Goal: Task Accomplishment & Management: Manage account settings

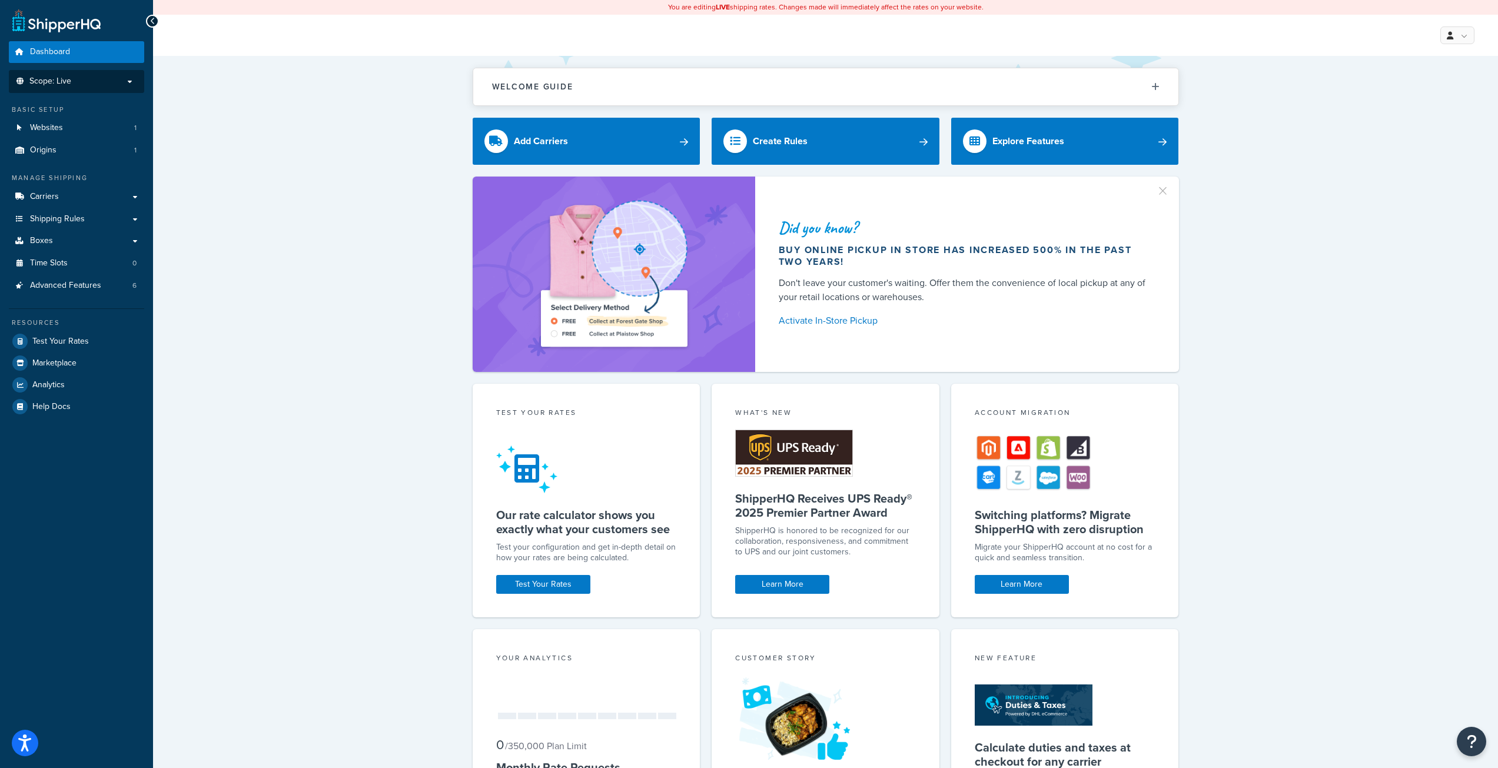
click at [69, 82] on span "Scope: Live" at bounding box center [50, 82] width 42 height 10
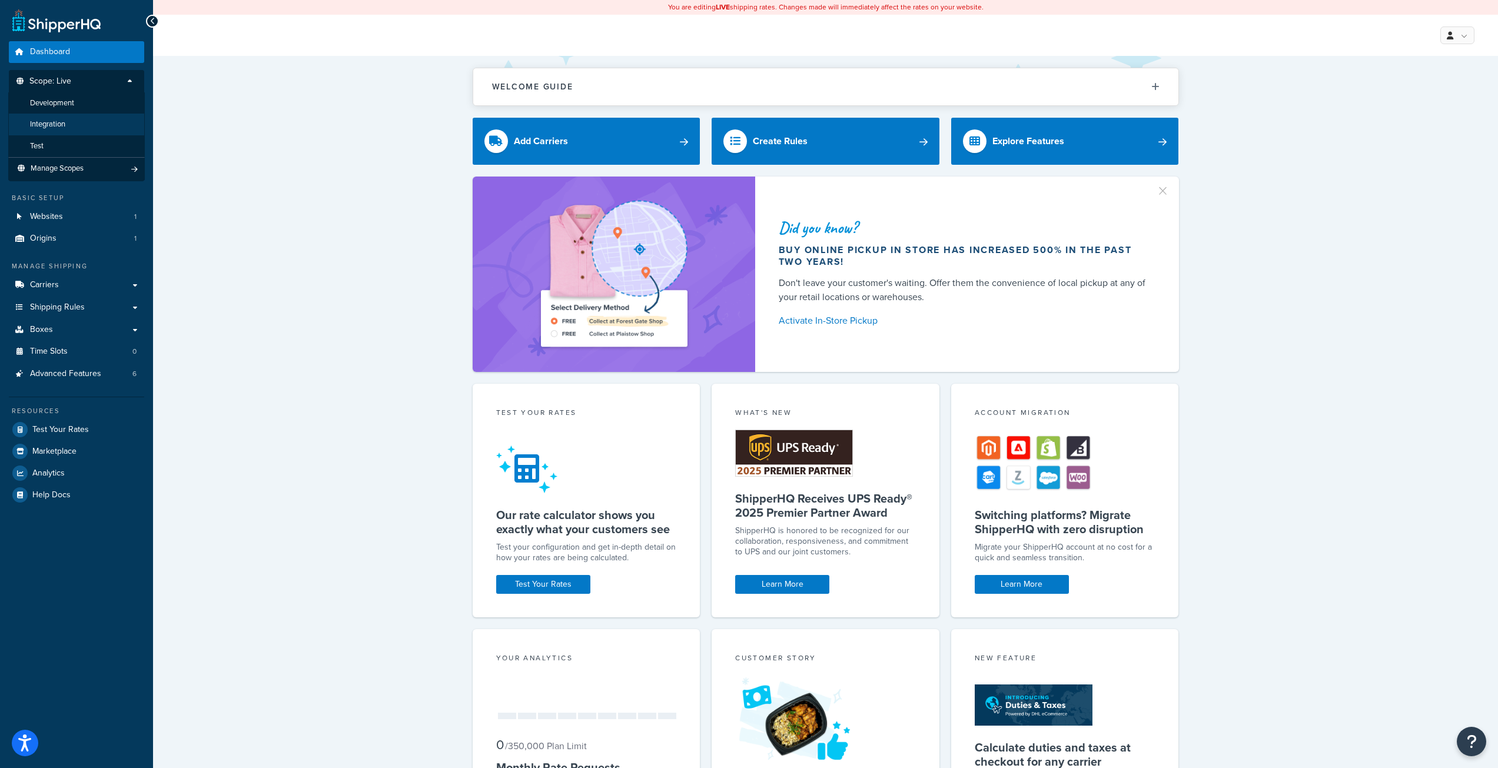
click at [88, 128] on li "Integration" at bounding box center [76, 125] width 137 height 22
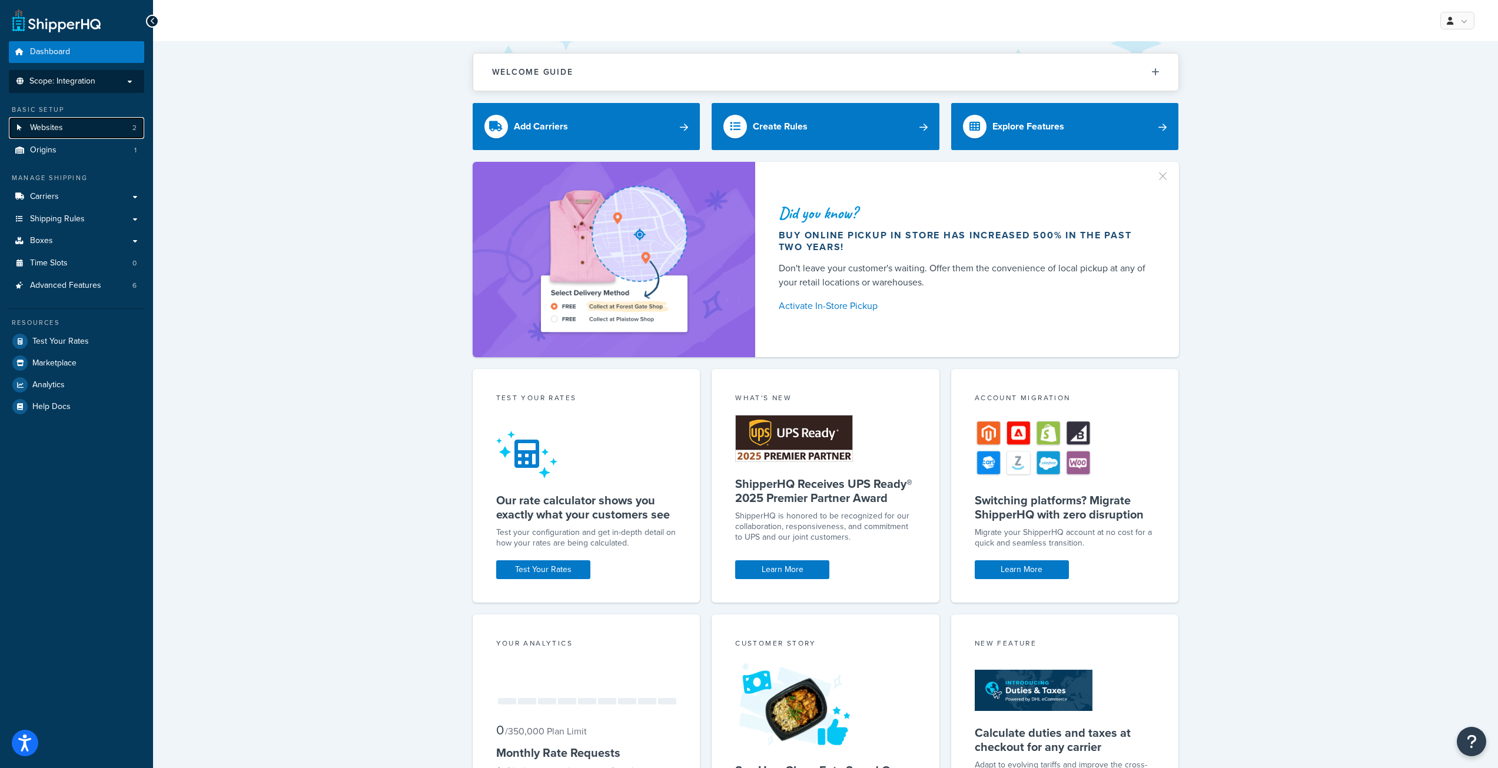
click at [91, 124] on link "Websites 2" at bounding box center [76, 128] width 135 height 22
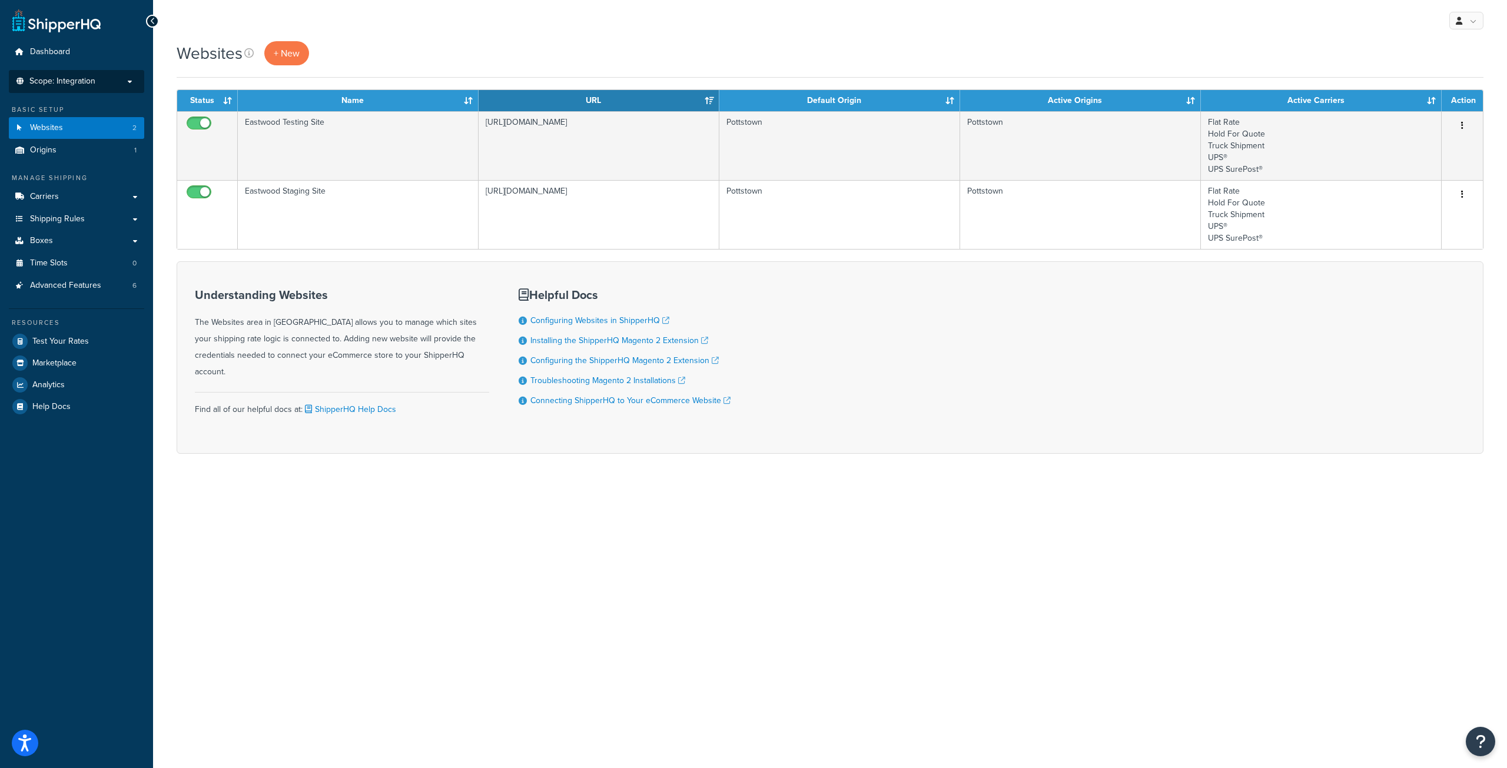
click at [113, 79] on p "Scope: Integration" at bounding box center [76, 82] width 125 height 10
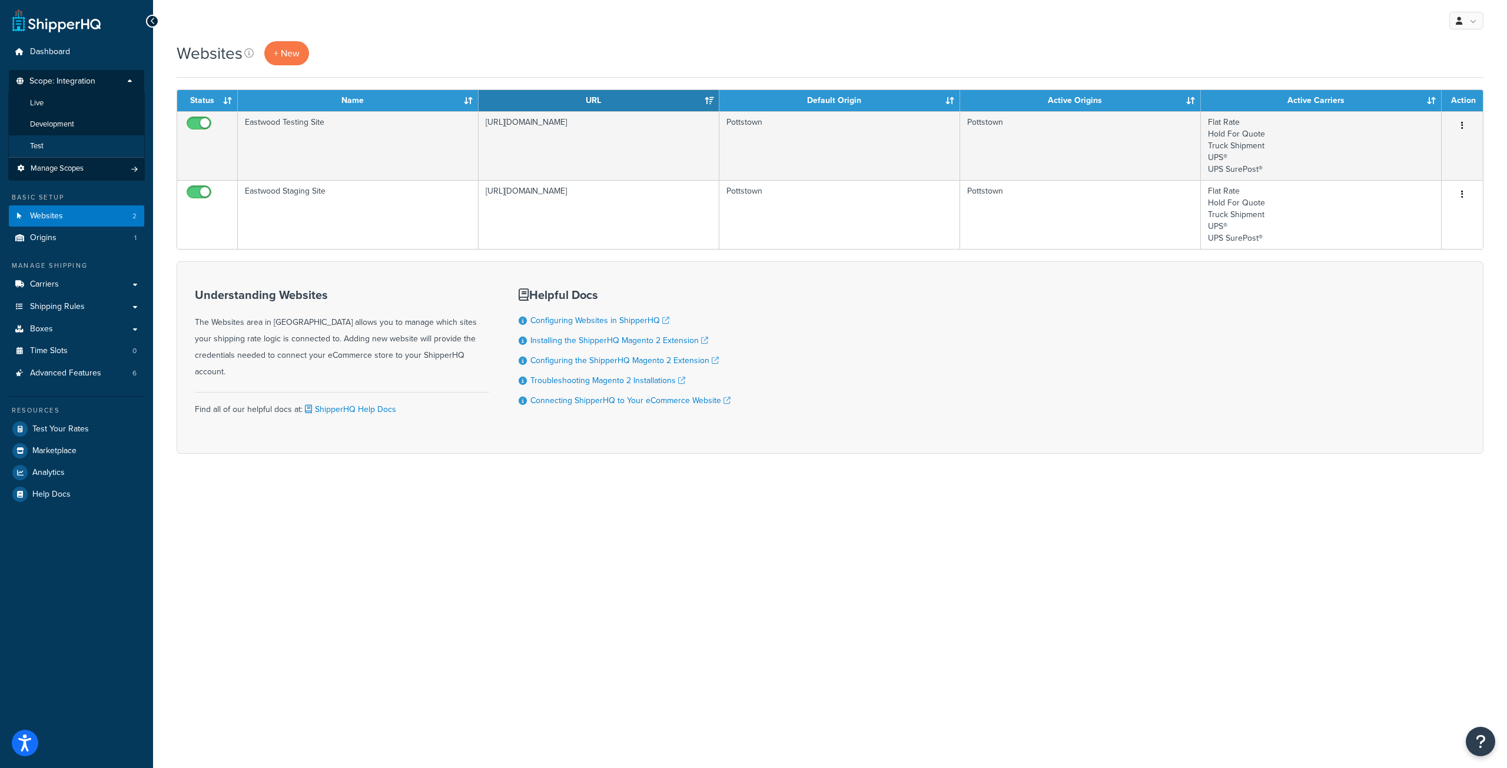
click at [78, 150] on li "Test" at bounding box center [76, 146] width 137 height 22
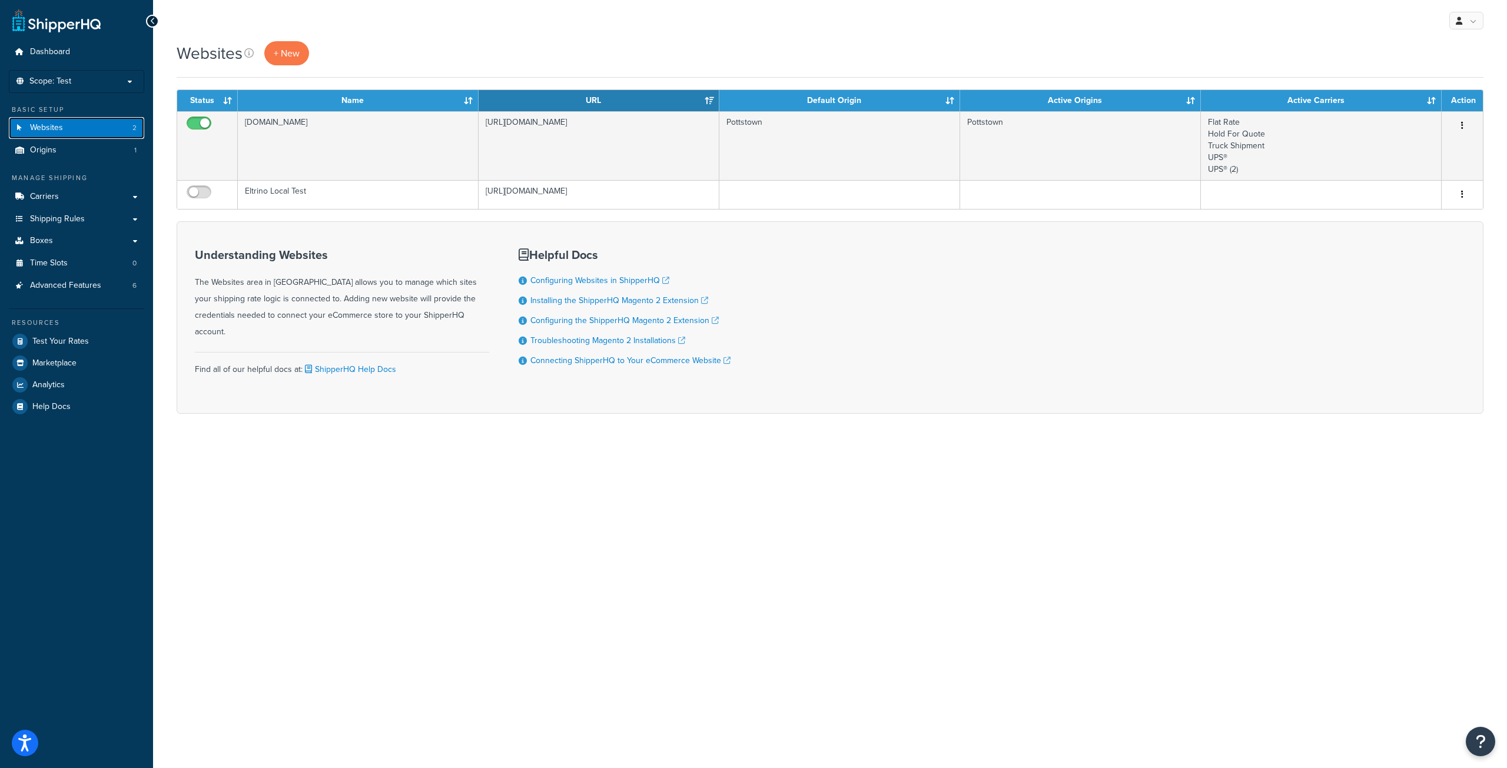
click at [83, 124] on link "Websites 2" at bounding box center [76, 128] width 135 height 22
click at [91, 80] on p "Scope: Test" at bounding box center [76, 82] width 125 height 10
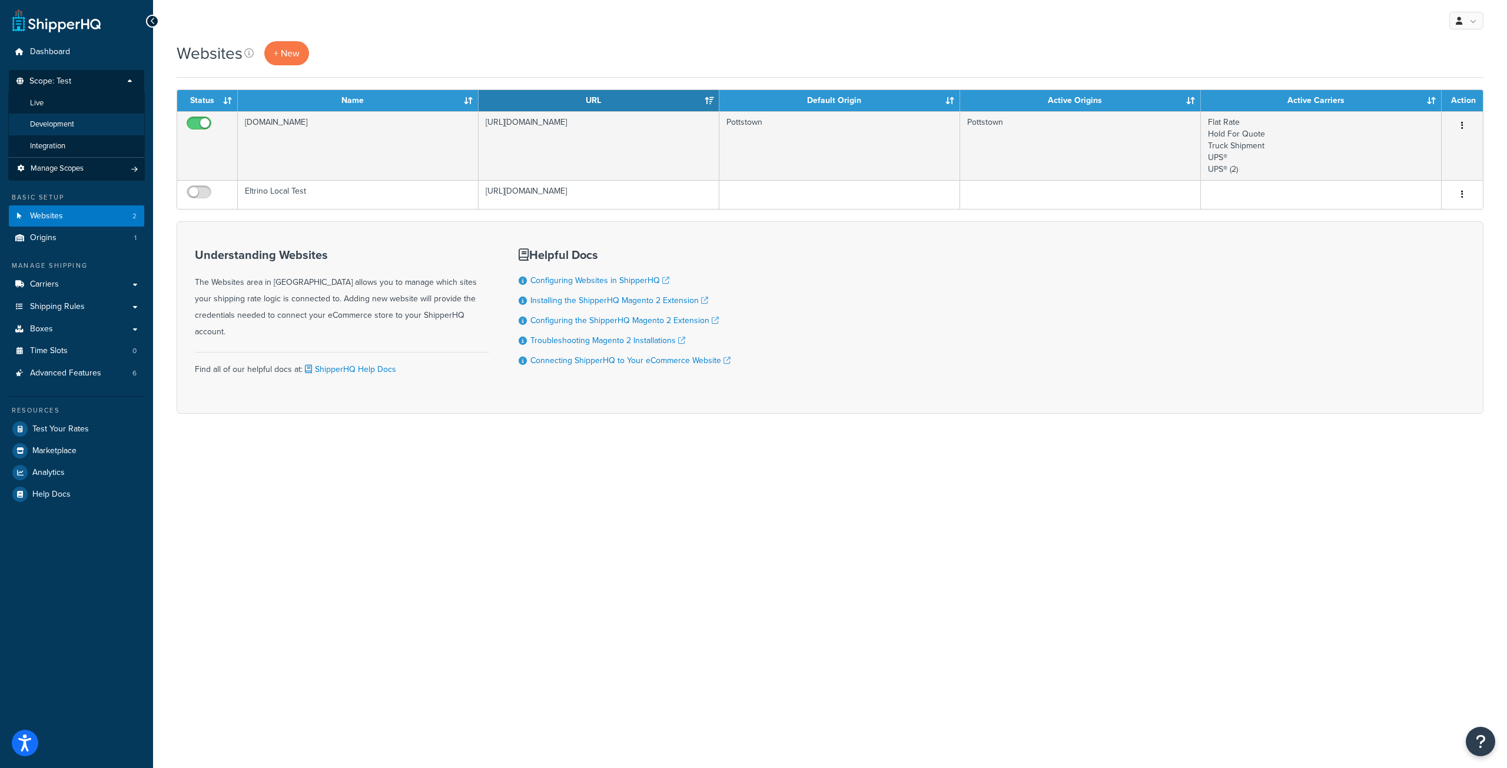
click at [91, 120] on li "Development" at bounding box center [76, 125] width 137 height 22
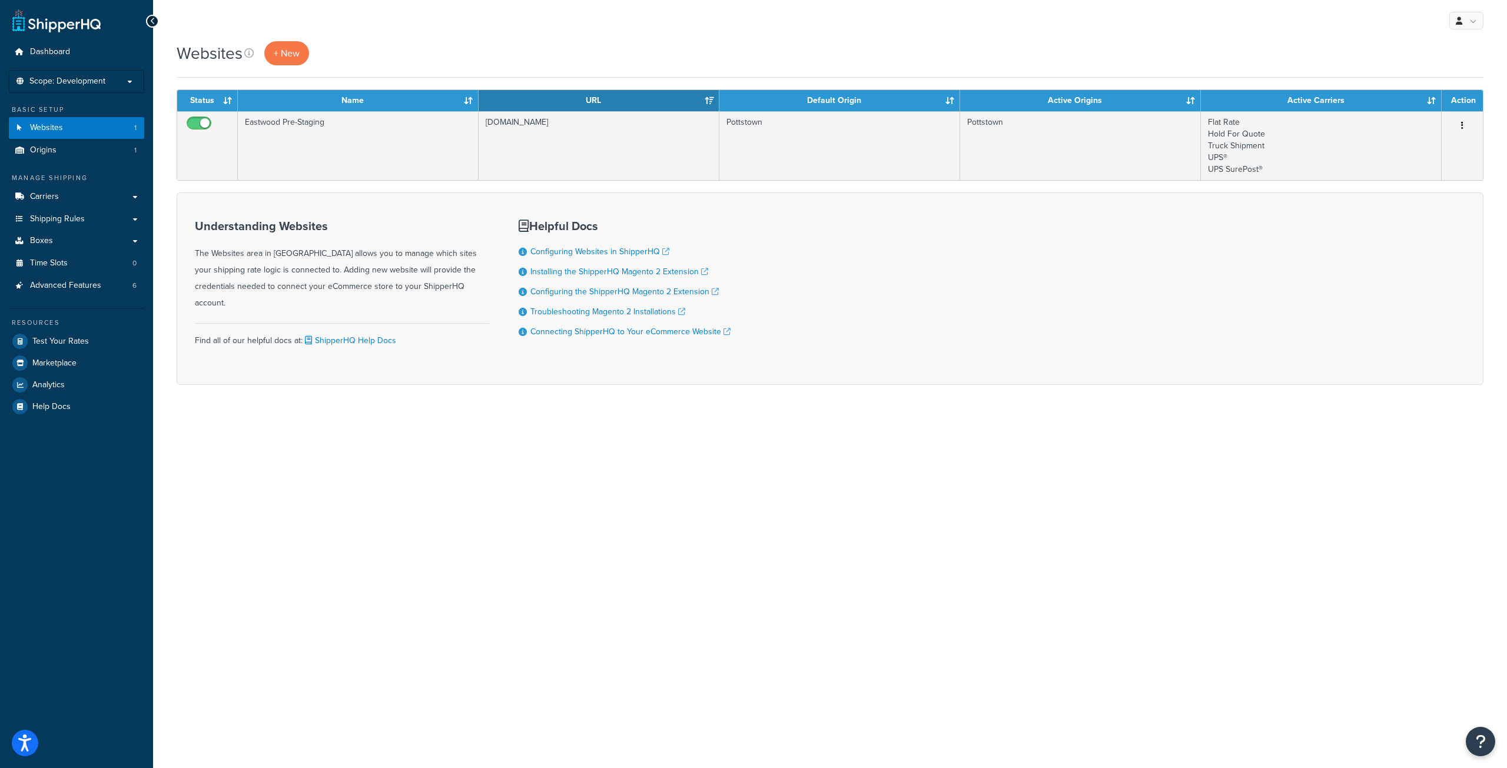
click at [95, 79] on span "Scope: Development" at bounding box center [67, 82] width 76 height 10
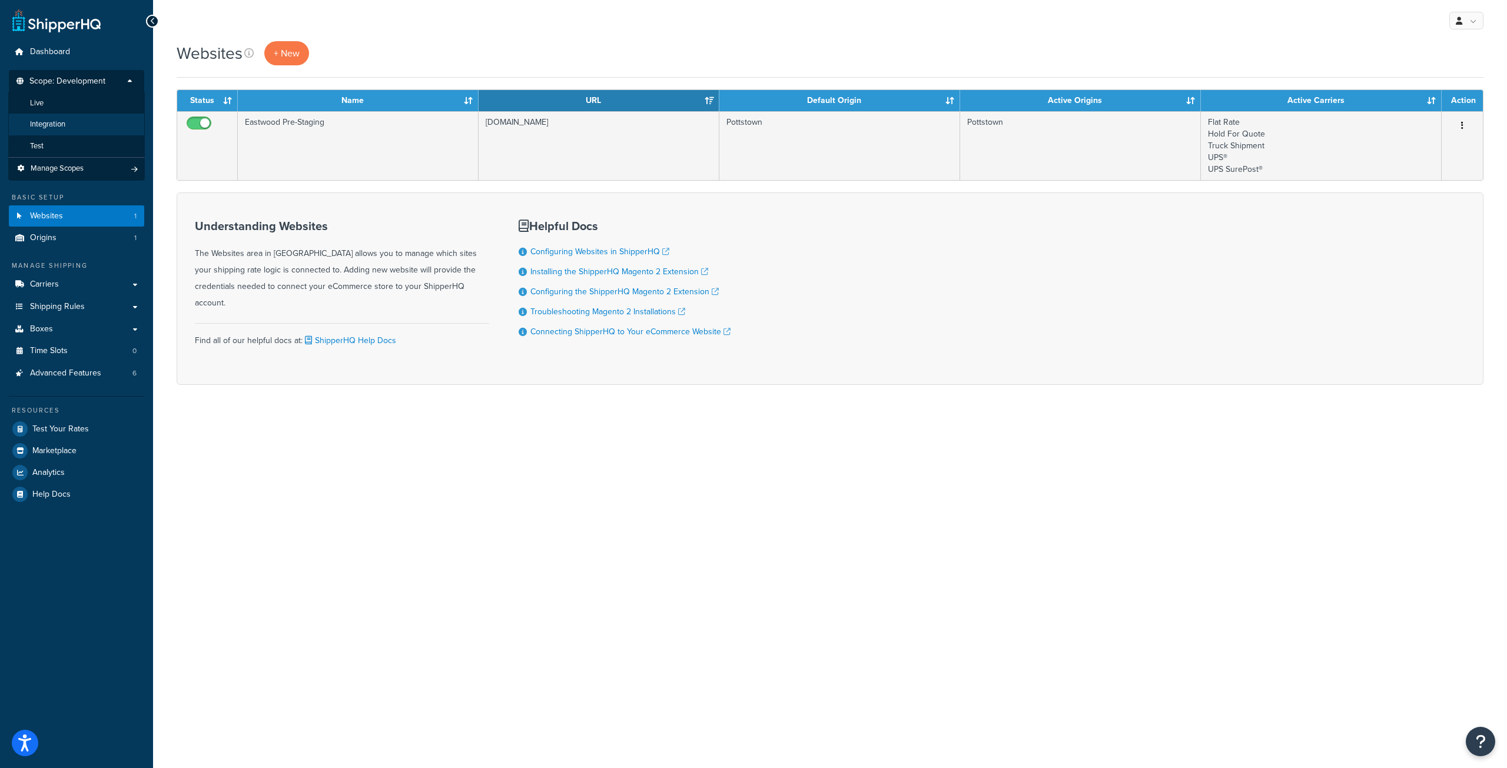
click at [71, 124] on li "Integration" at bounding box center [76, 125] width 137 height 22
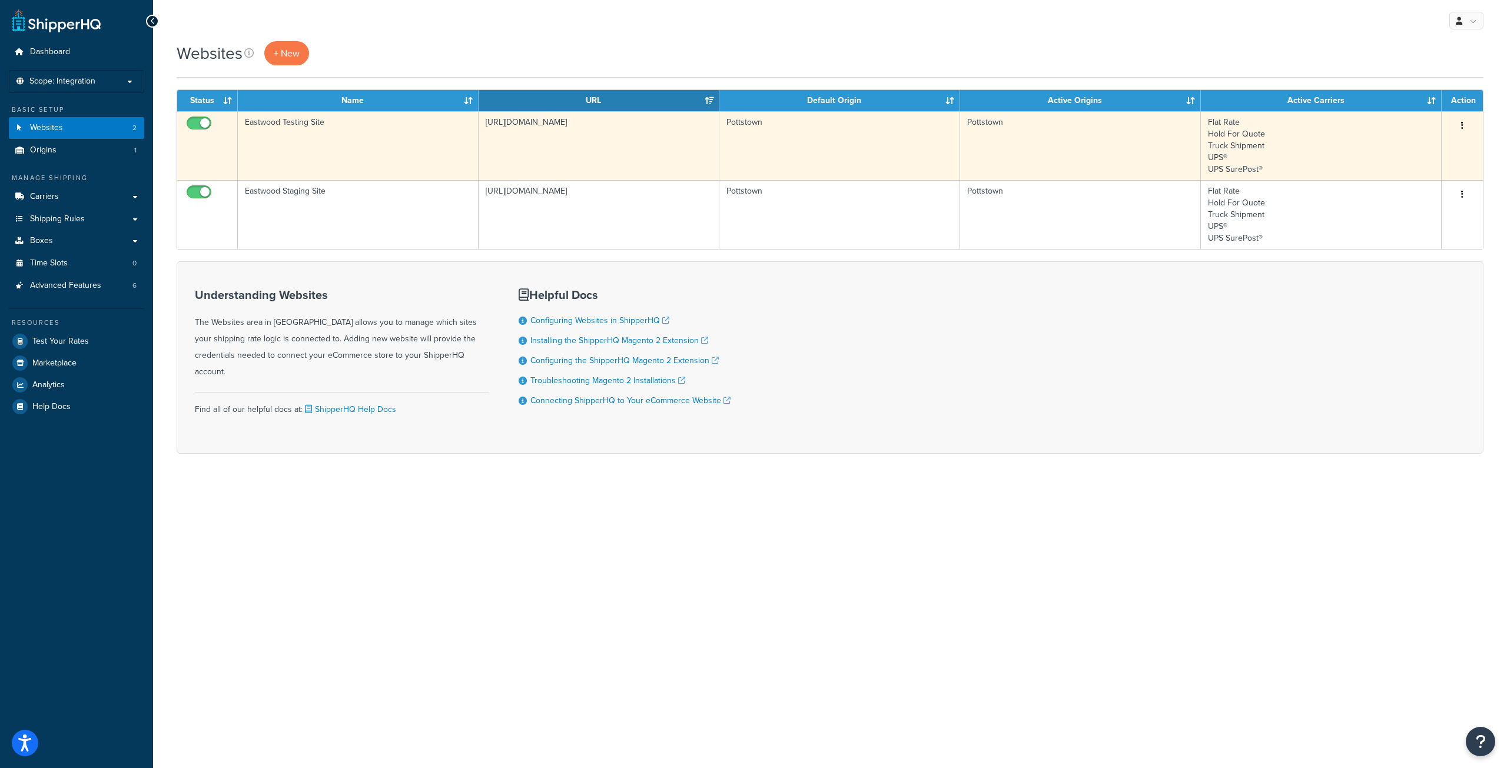
click at [1346, 148] on td "Flat Rate Hold For Quote Truck Shipment UPS® UPS SurePost®" at bounding box center [1321, 145] width 241 height 69
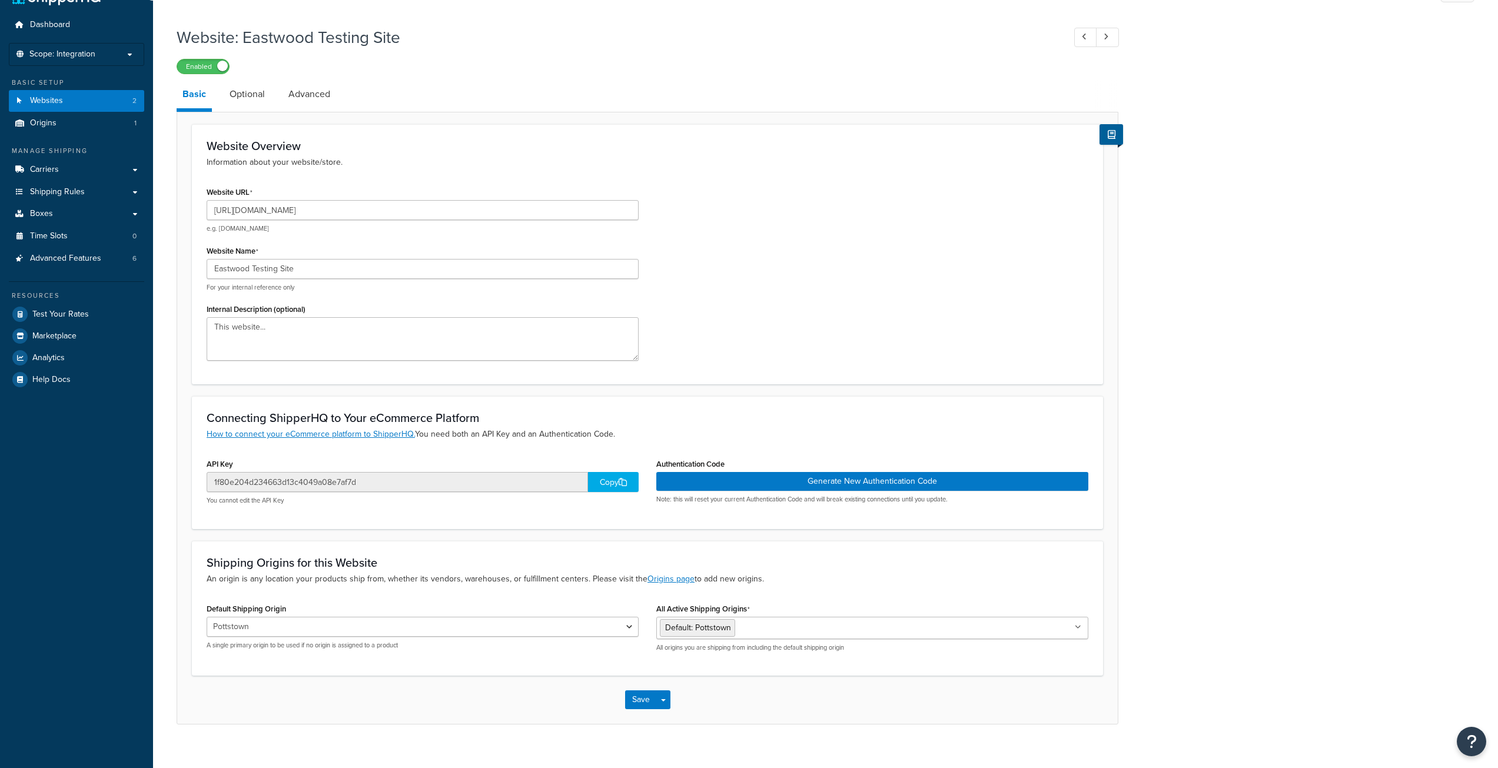
scroll to position [42, 0]
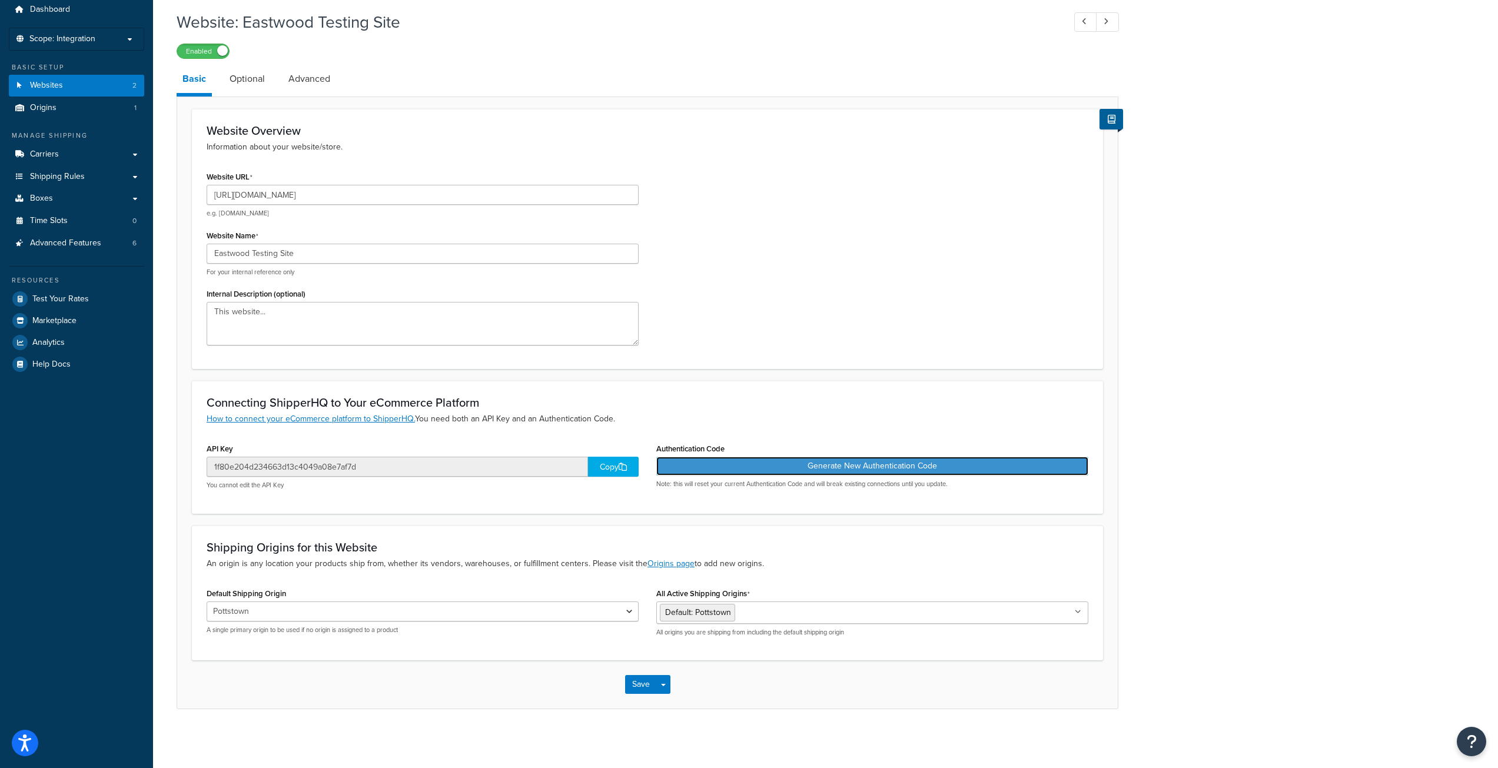
click at [859, 463] on button "Generate New Authentication Code" at bounding box center [872, 466] width 432 height 19
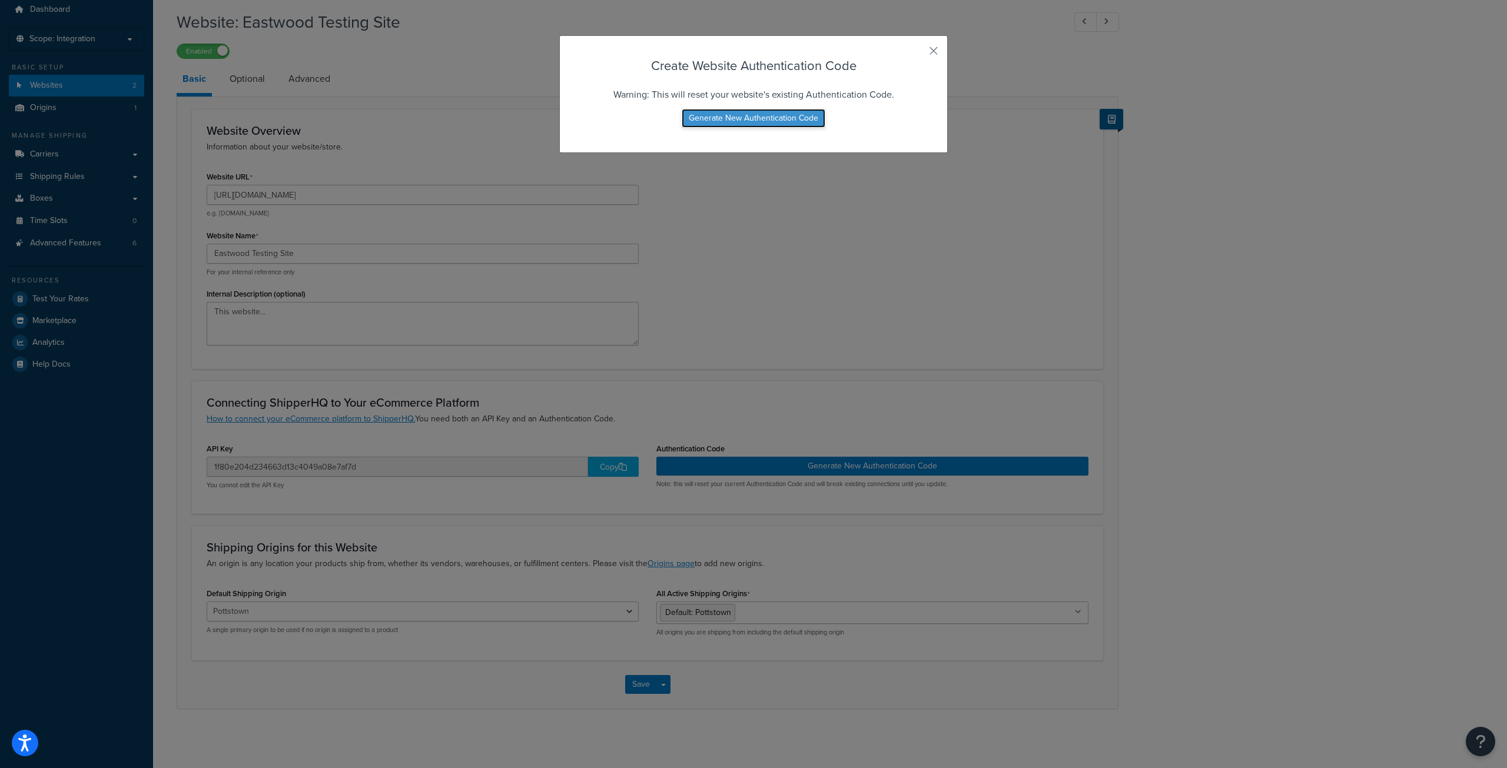
click at [759, 112] on button "Generate New Authentication Code" at bounding box center [754, 118] width 144 height 19
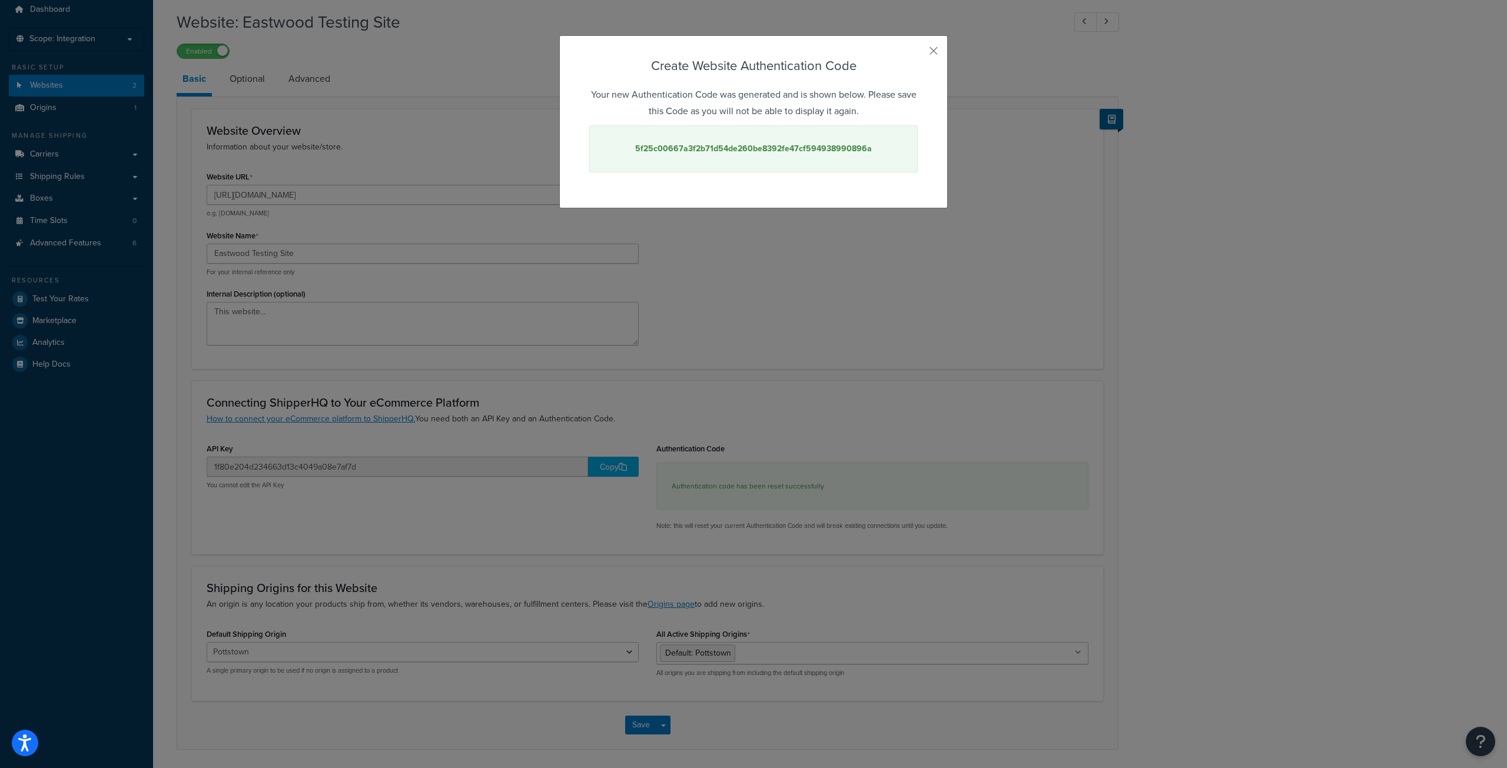
click at [777, 149] on strong "5f25c00667a3f2b71d54de260be8392fe47cf594938990896a" at bounding box center [753, 148] width 237 height 12
copy strong "5f25c00667a3f2b71d54de260be8392fe47cf594938990896a"
drag, startPoint x: 740, startPoint y: 412, endPoint x: 702, endPoint y: 421, distance: 38.8
click at [740, 412] on div "Create Website Authentication Code Your new Authentication Code was generated a…" at bounding box center [753, 384] width 1507 height 768
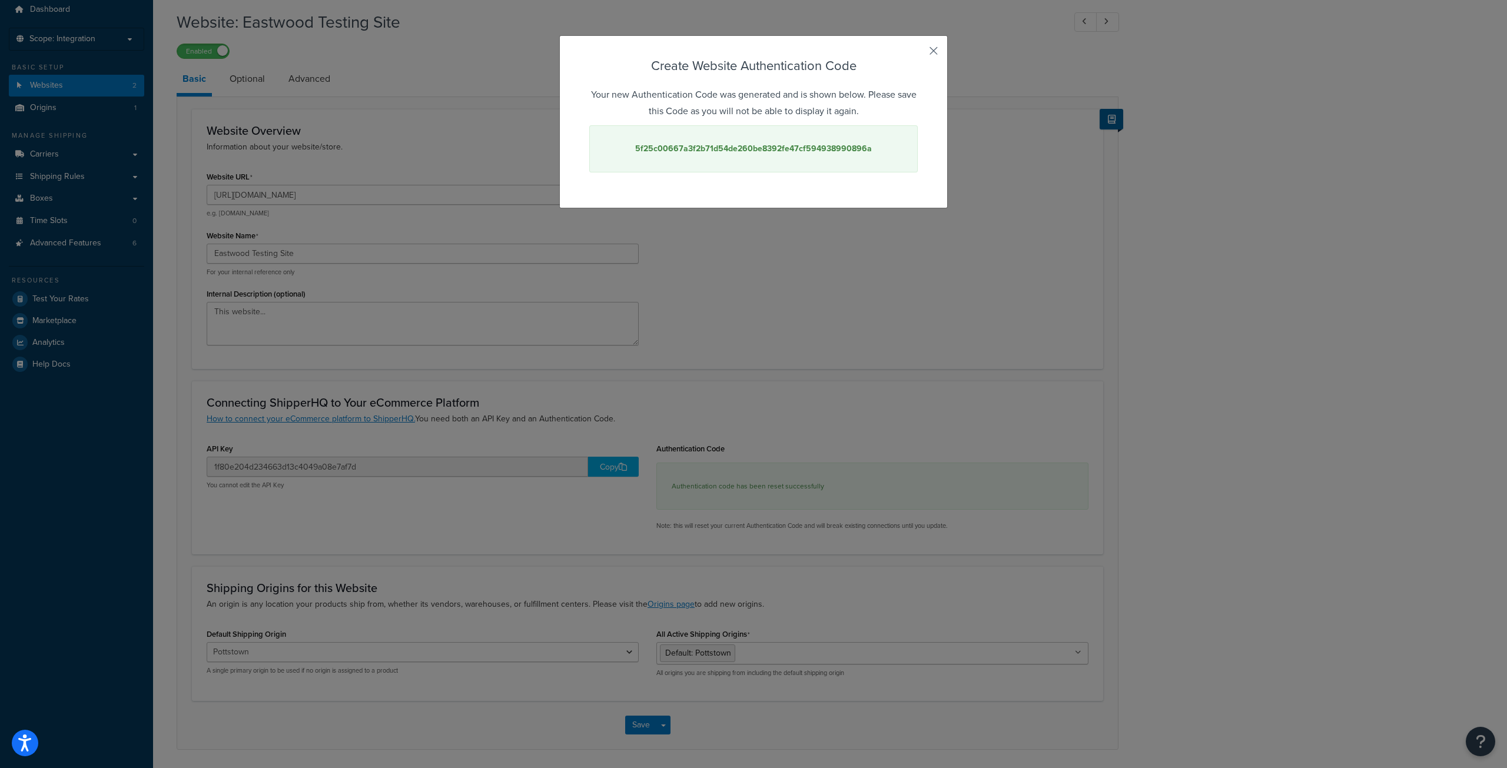
click at [918, 54] on button "button" at bounding box center [916, 55] width 3 height 3
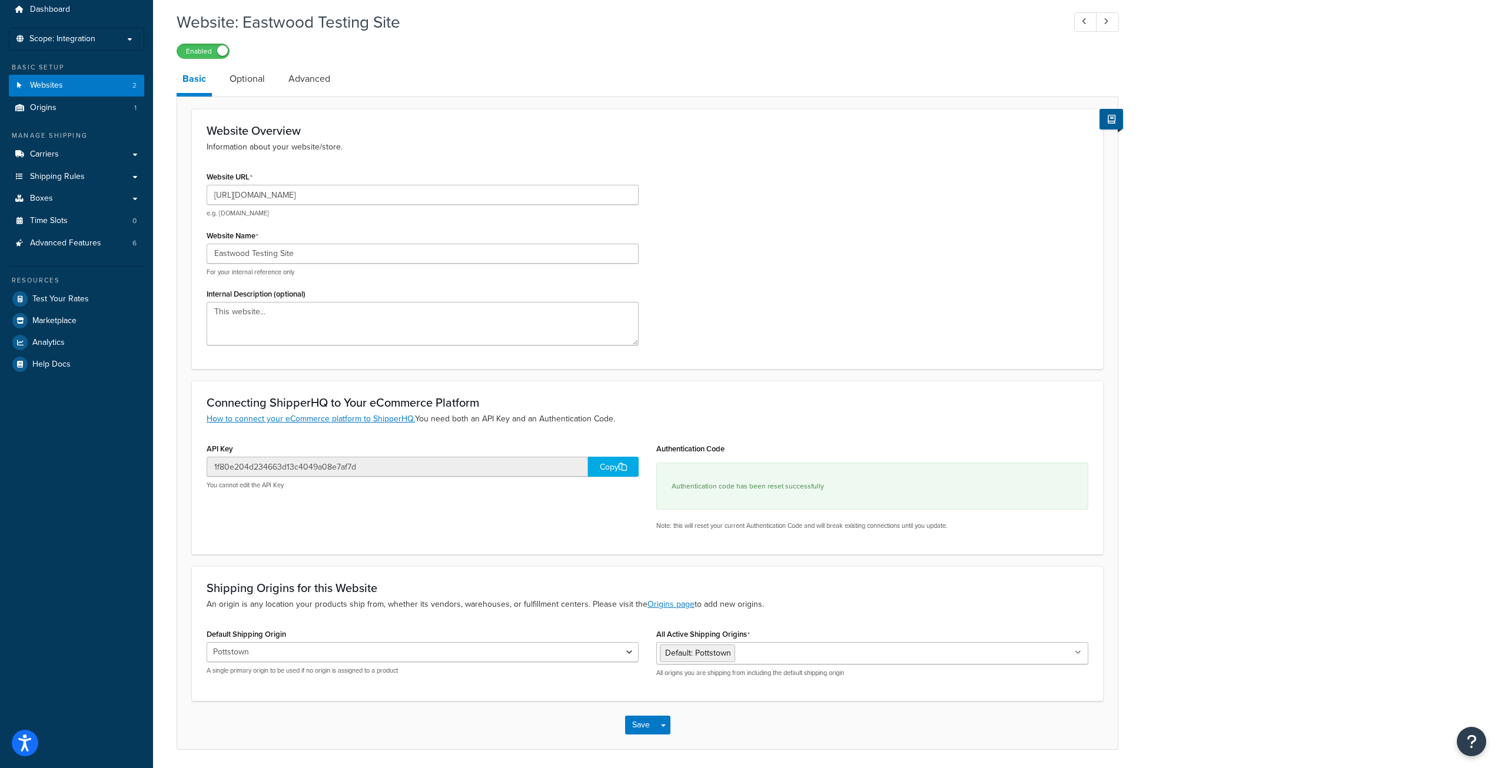
click at [603, 464] on div "Copy" at bounding box center [613, 467] width 51 height 20
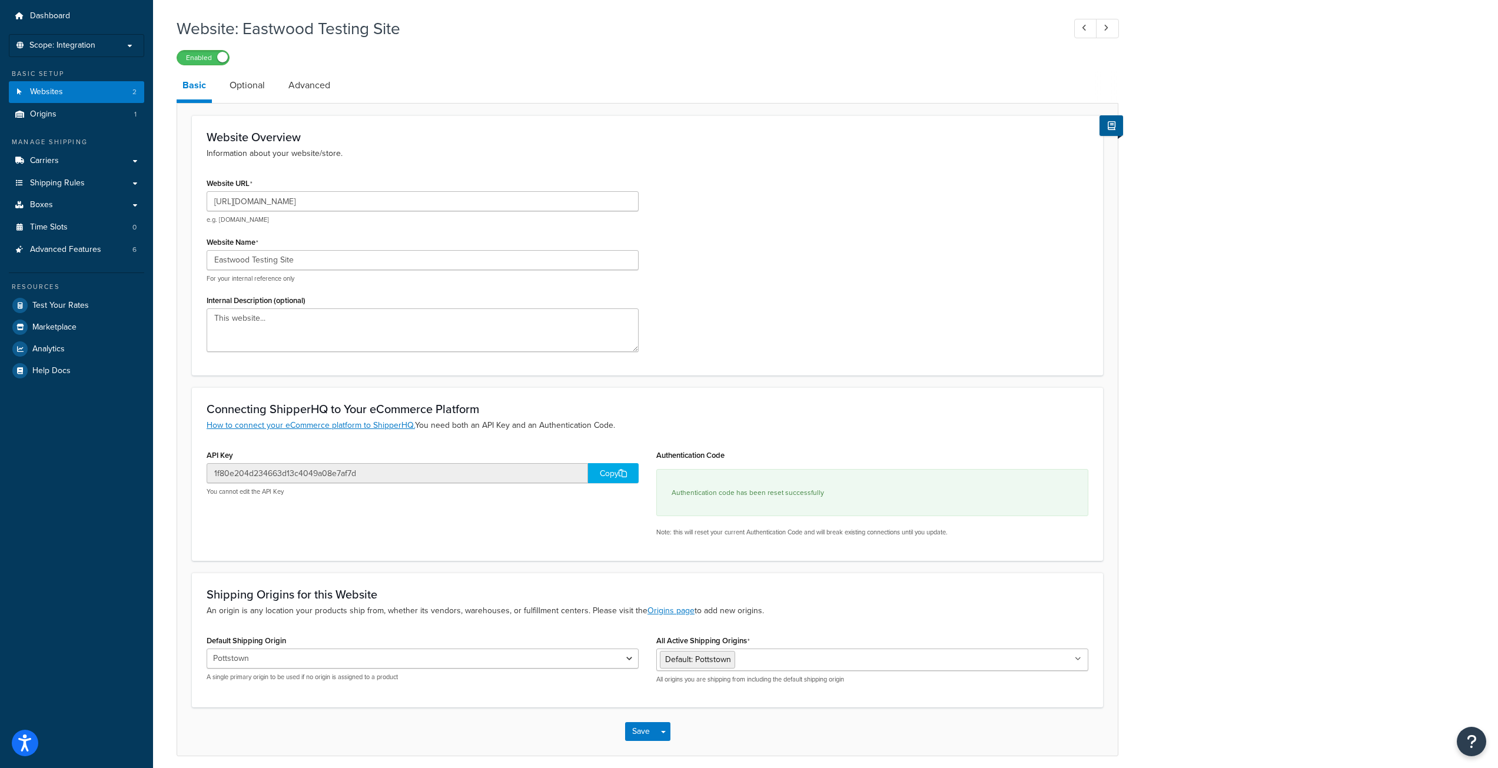
scroll to position [0, 0]
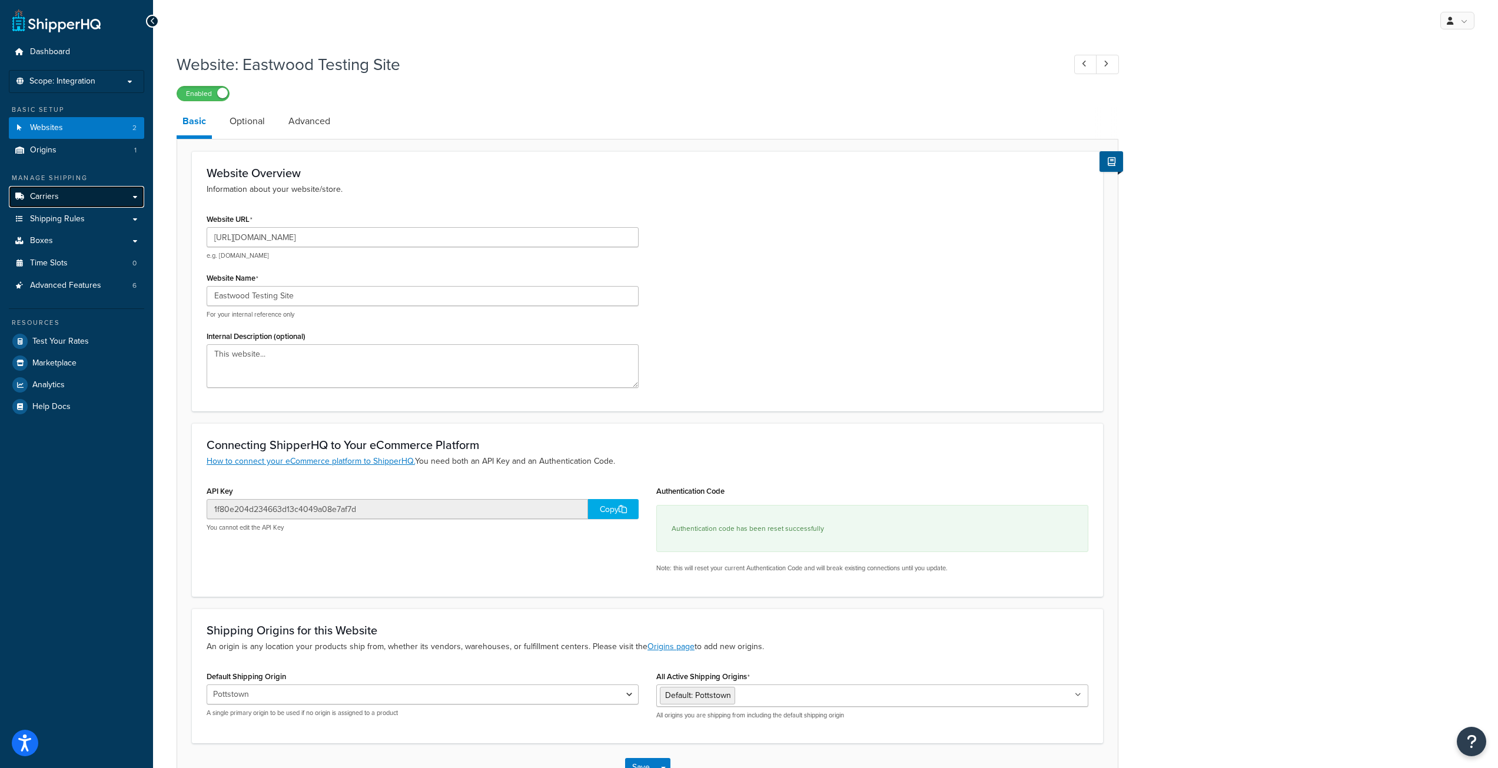
click at [85, 205] on link "Carriers" at bounding box center [76, 197] width 135 height 22
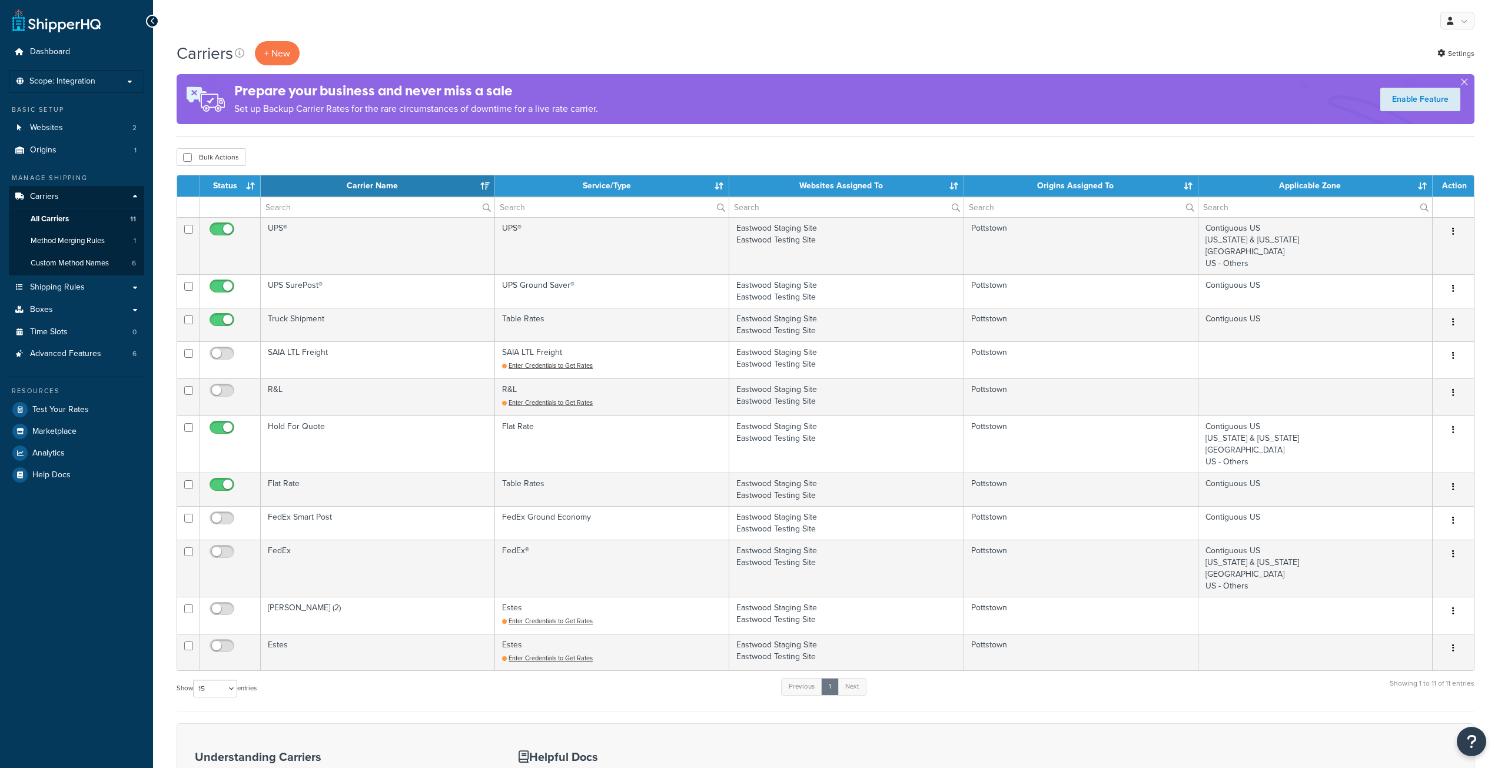
select select "15"
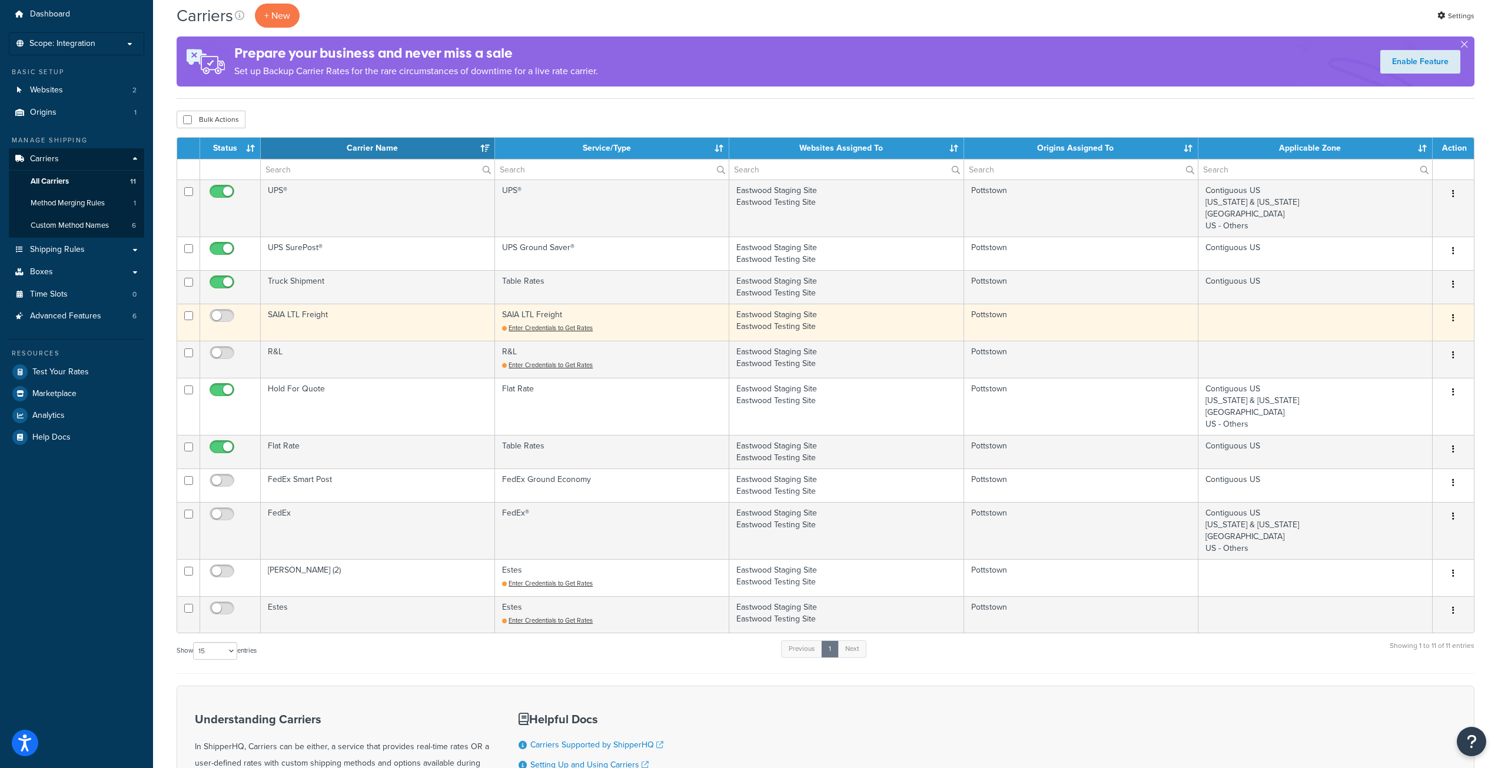
scroll to position [59, 0]
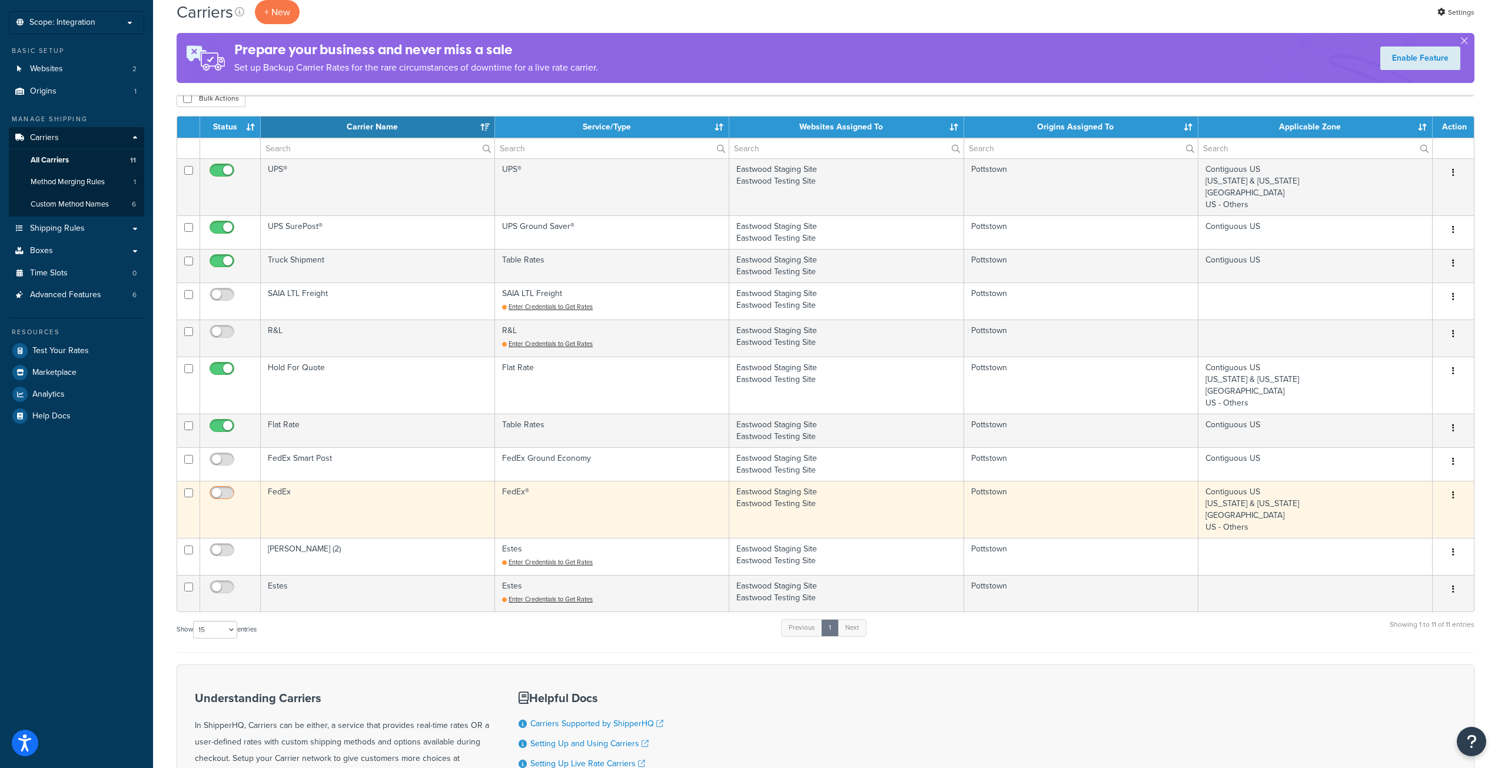
click at [223, 491] on input "checkbox" at bounding box center [223, 496] width 32 height 15
checkbox input "true"
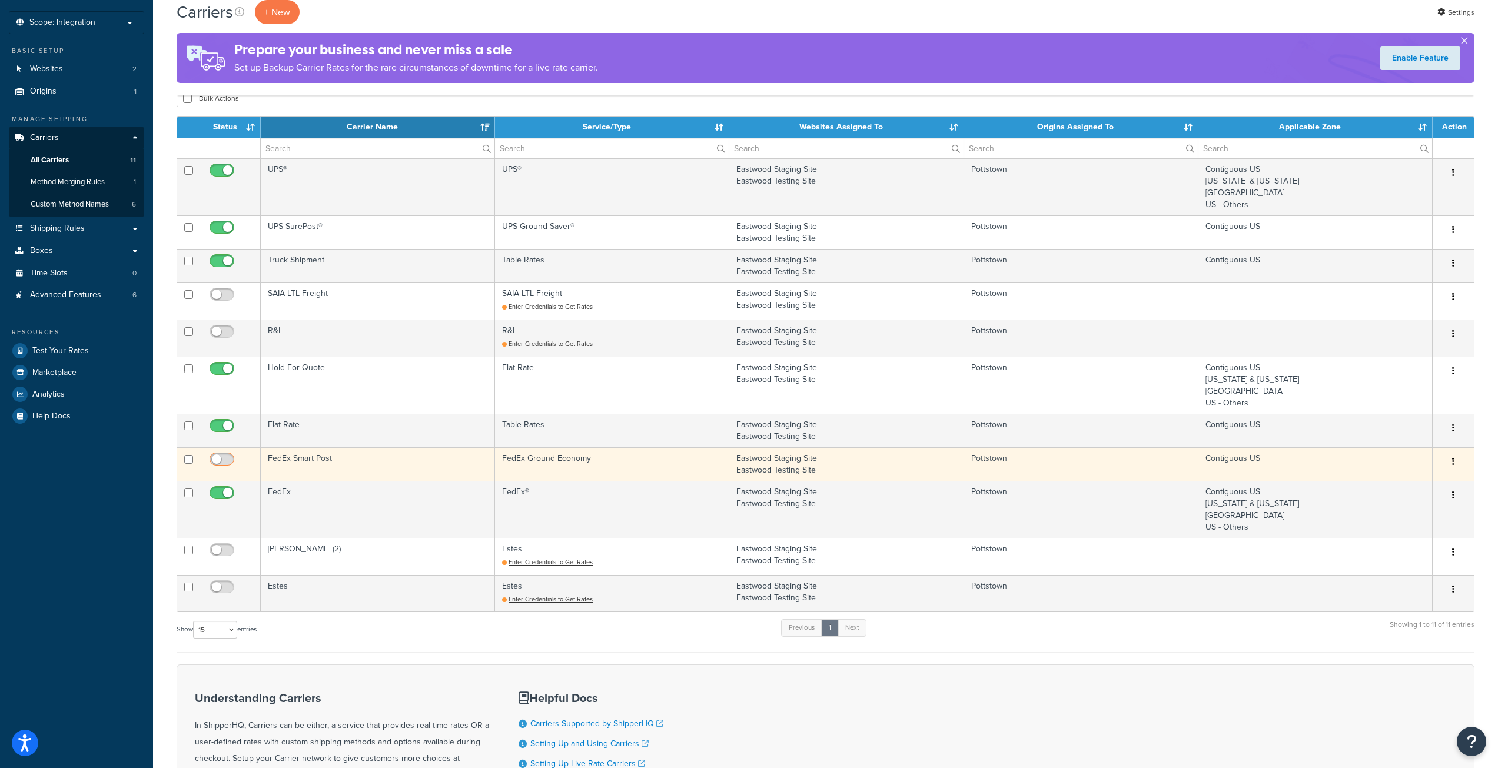
click at [226, 463] on input "checkbox" at bounding box center [223, 462] width 32 height 15
checkbox input "true"
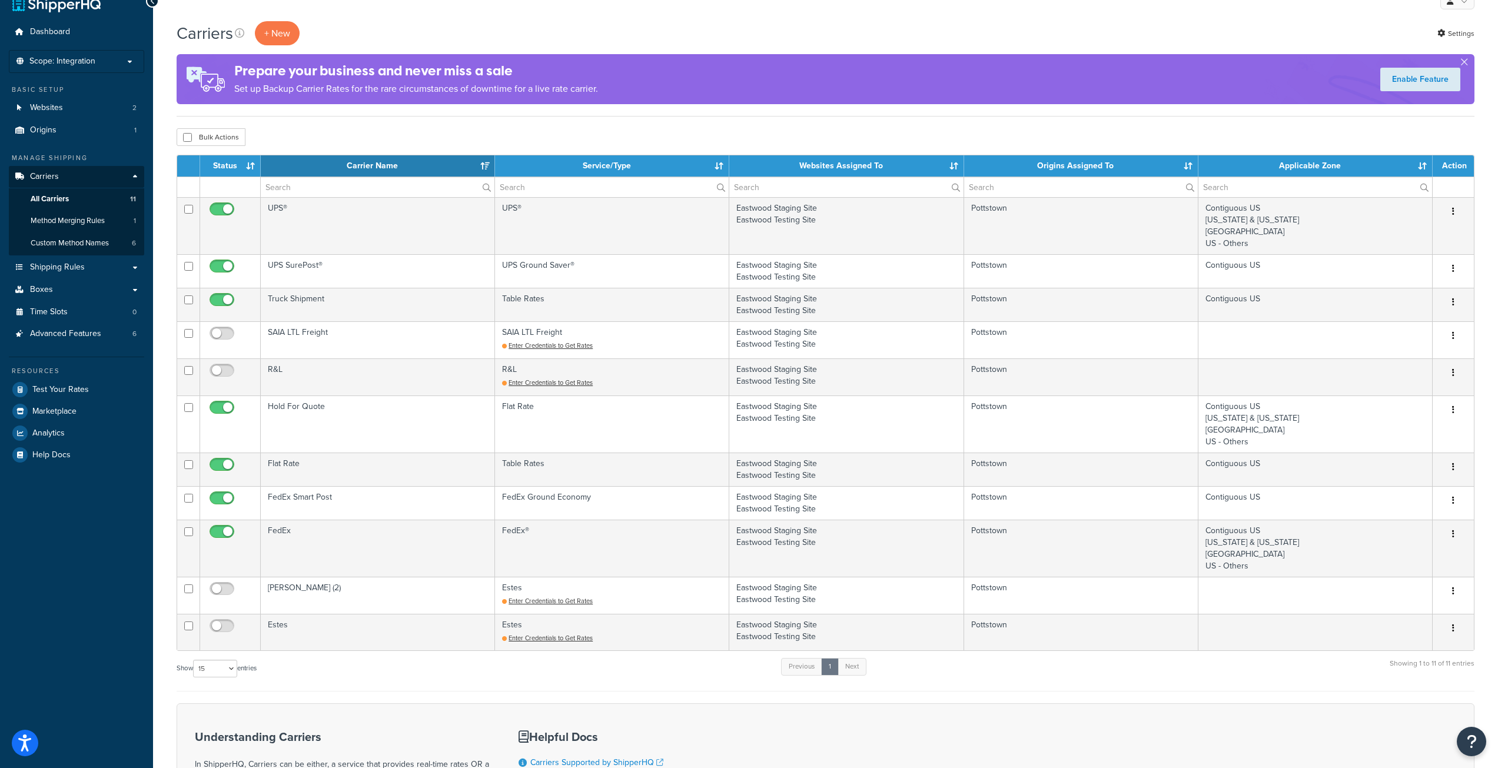
scroll to position [0, 0]
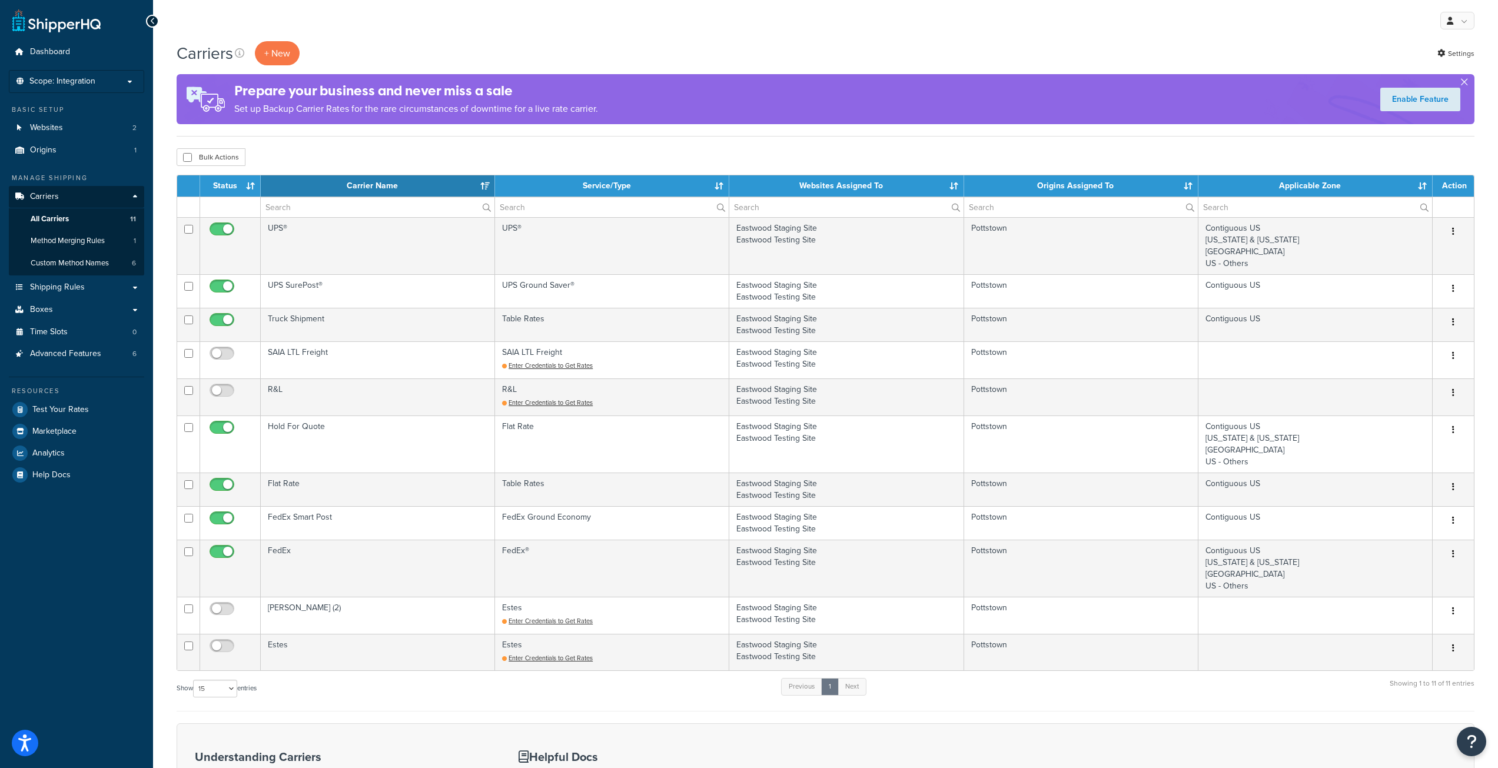
click at [1466, 83] on button "button" at bounding box center [1464, 84] width 3 height 3
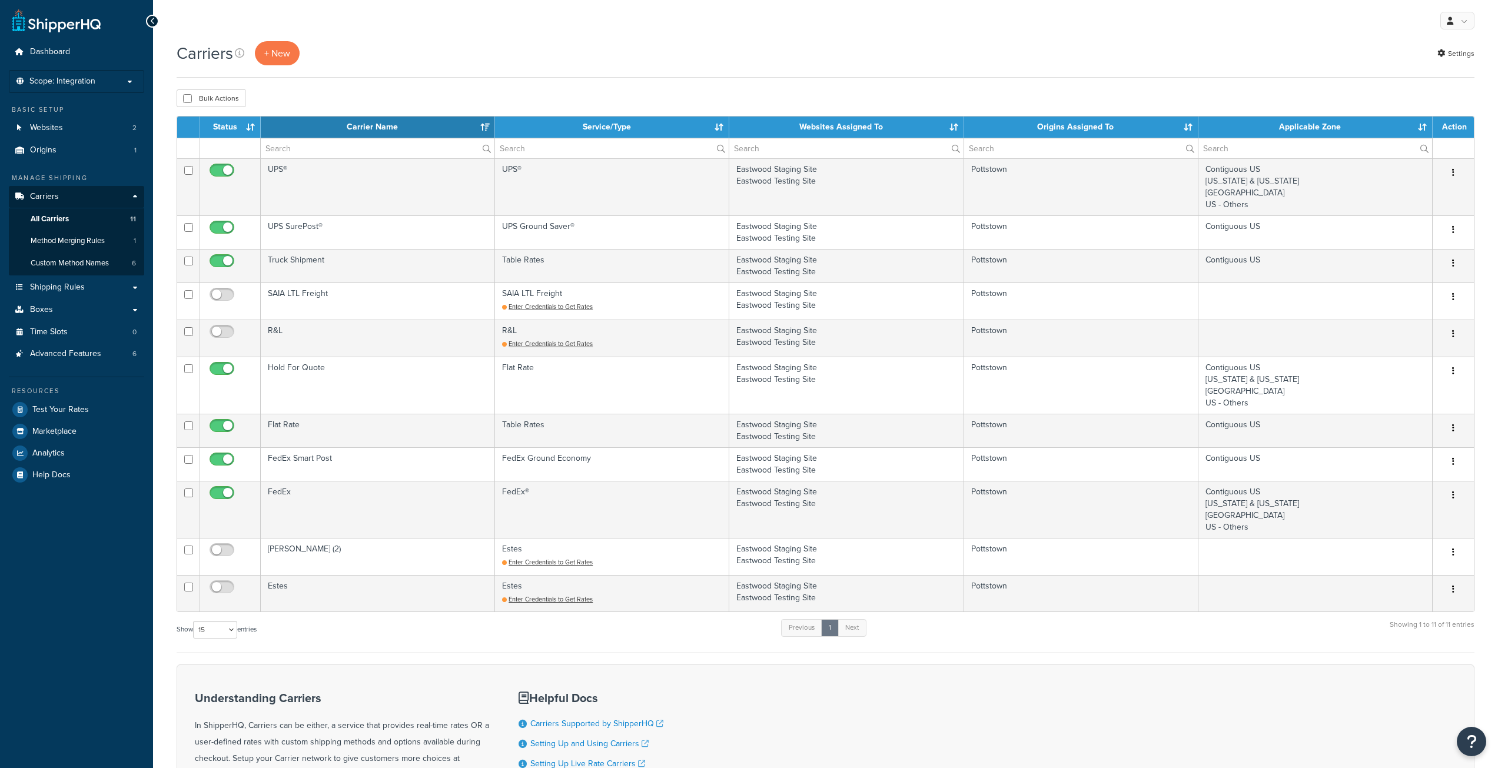
select select "15"
click at [98, 81] on p "Scope: Integration" at bounding box center [76, 82] width 125 height 10
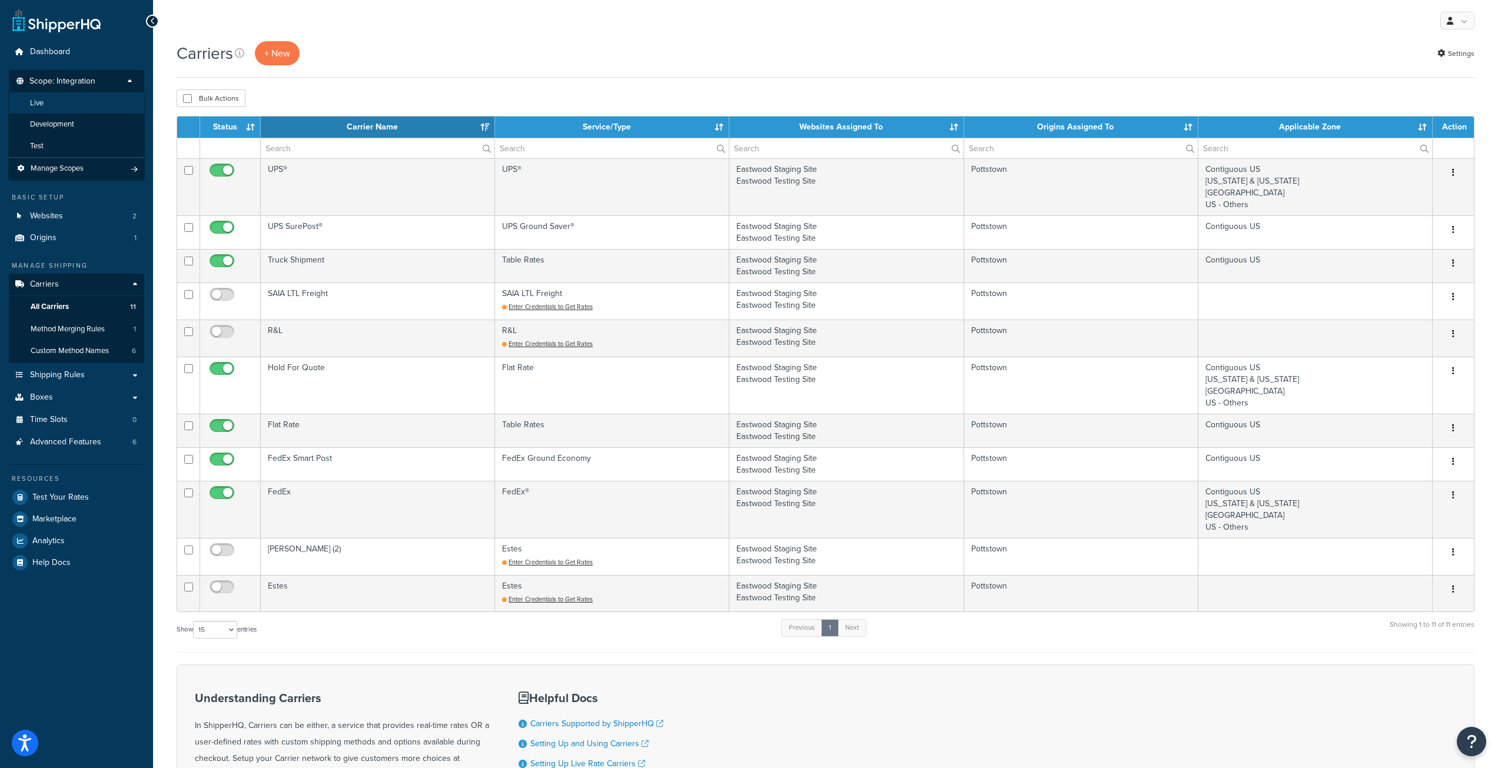
click at [57, 99] on li "Live" at bounding box center [76, 103] width 137 height 22
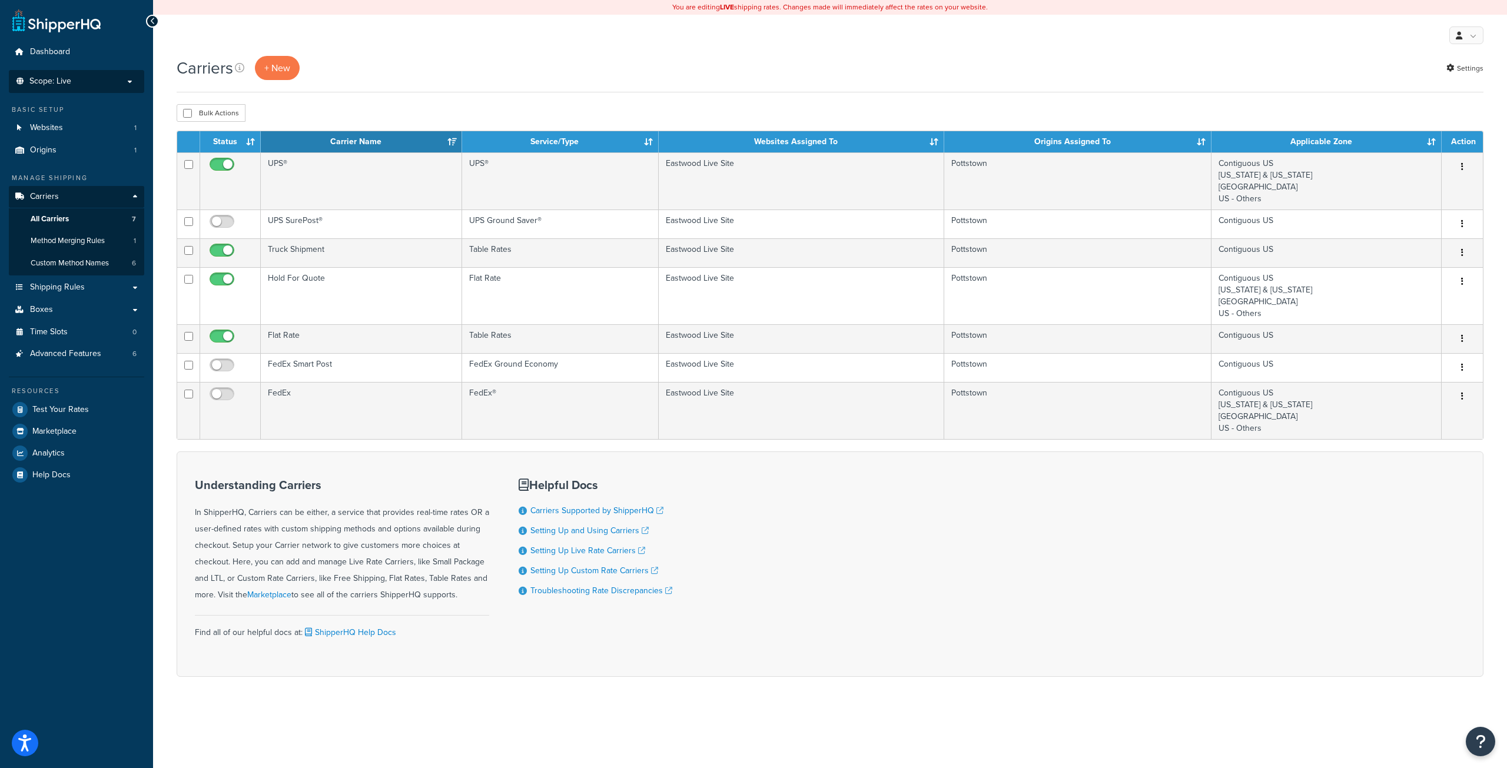
click at [52, 74] on li "Scope: Live Development Integration Test Manage Scopes" at bounding box center [76, 81] width 135 height 23
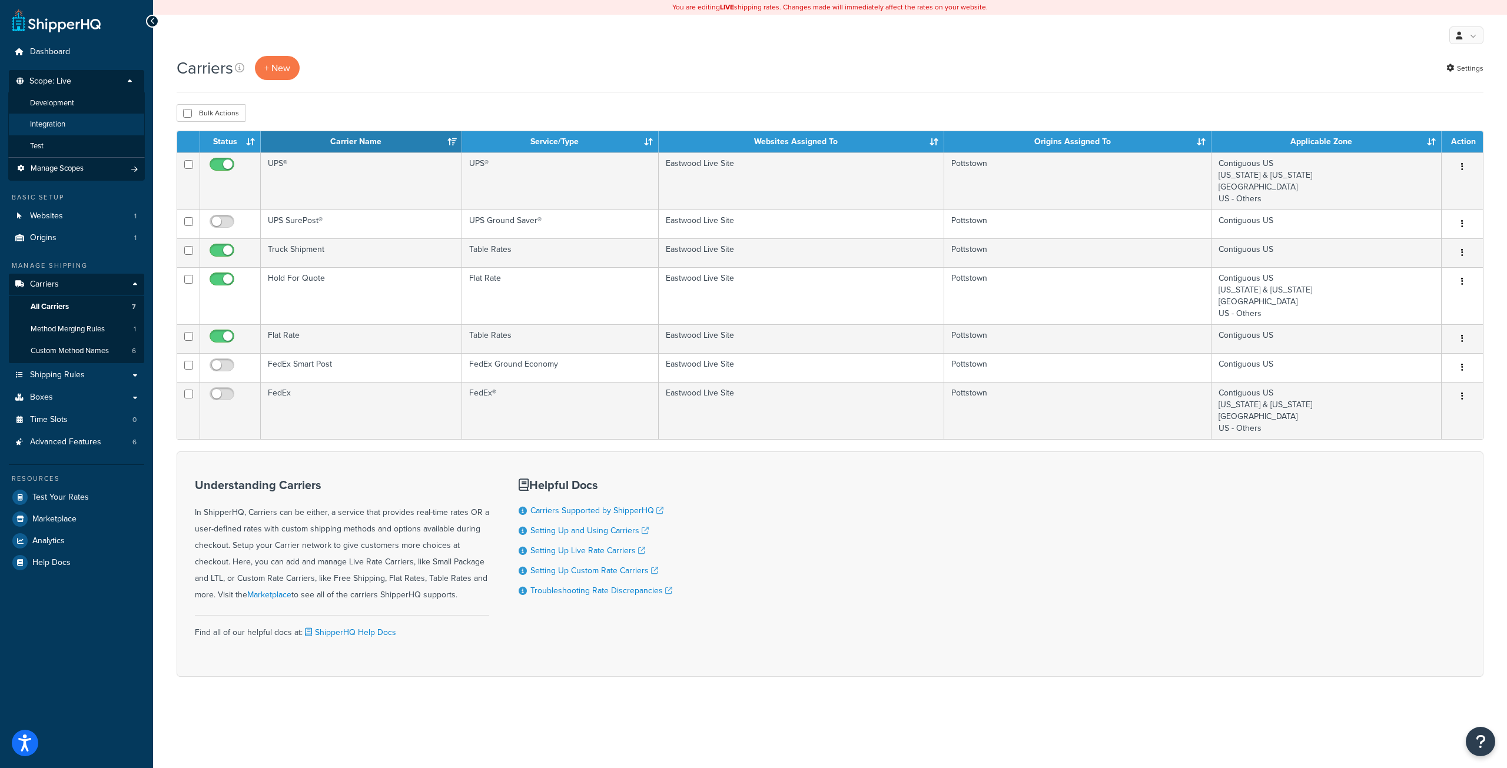
click at [52, 127] on span "Integration" at bounding box center [47, 125] width 35 height 10
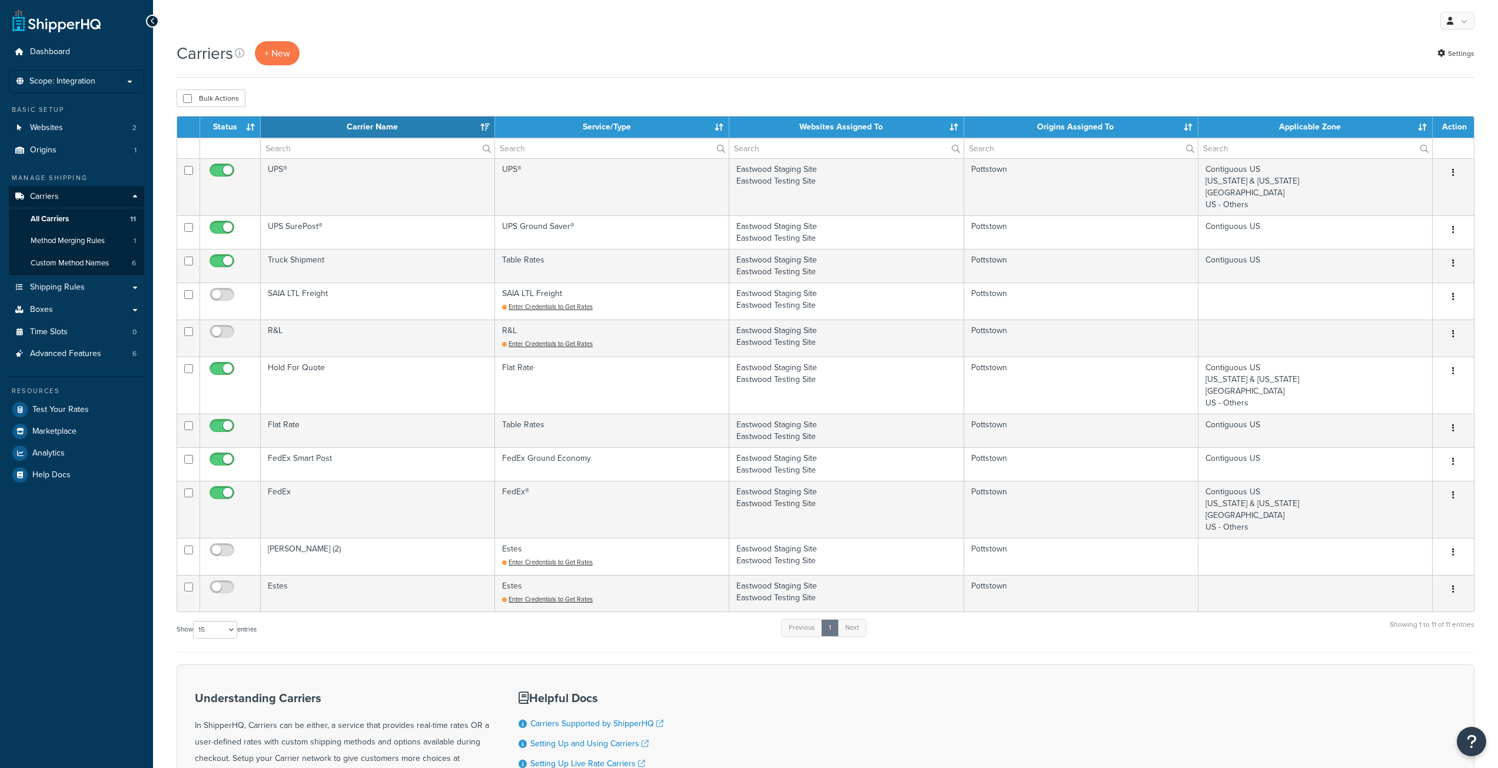
select select "15"
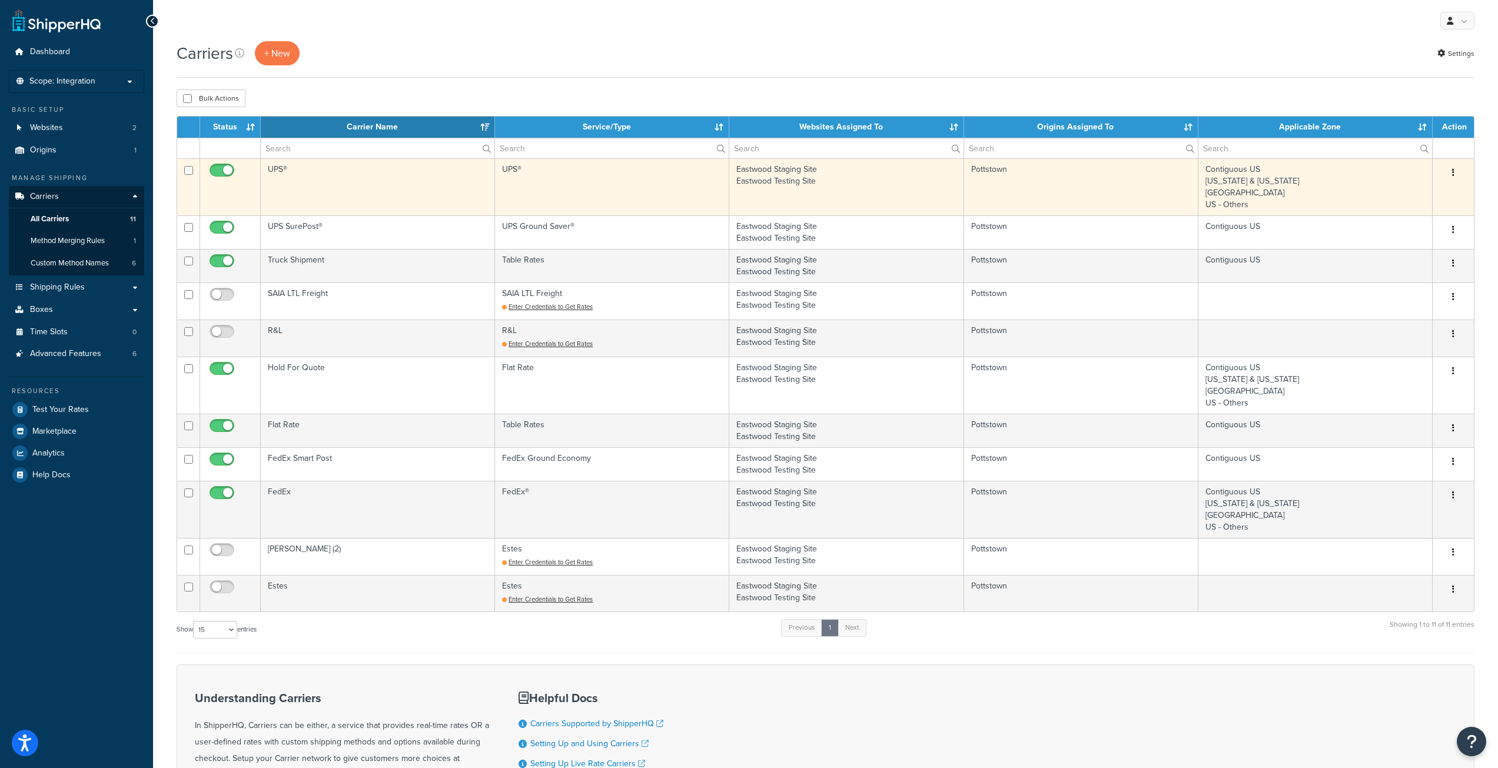
click at [217, 168] on input "checkbox" at bounding box center [223, 173] width 32 height 15
checkbox input "false"
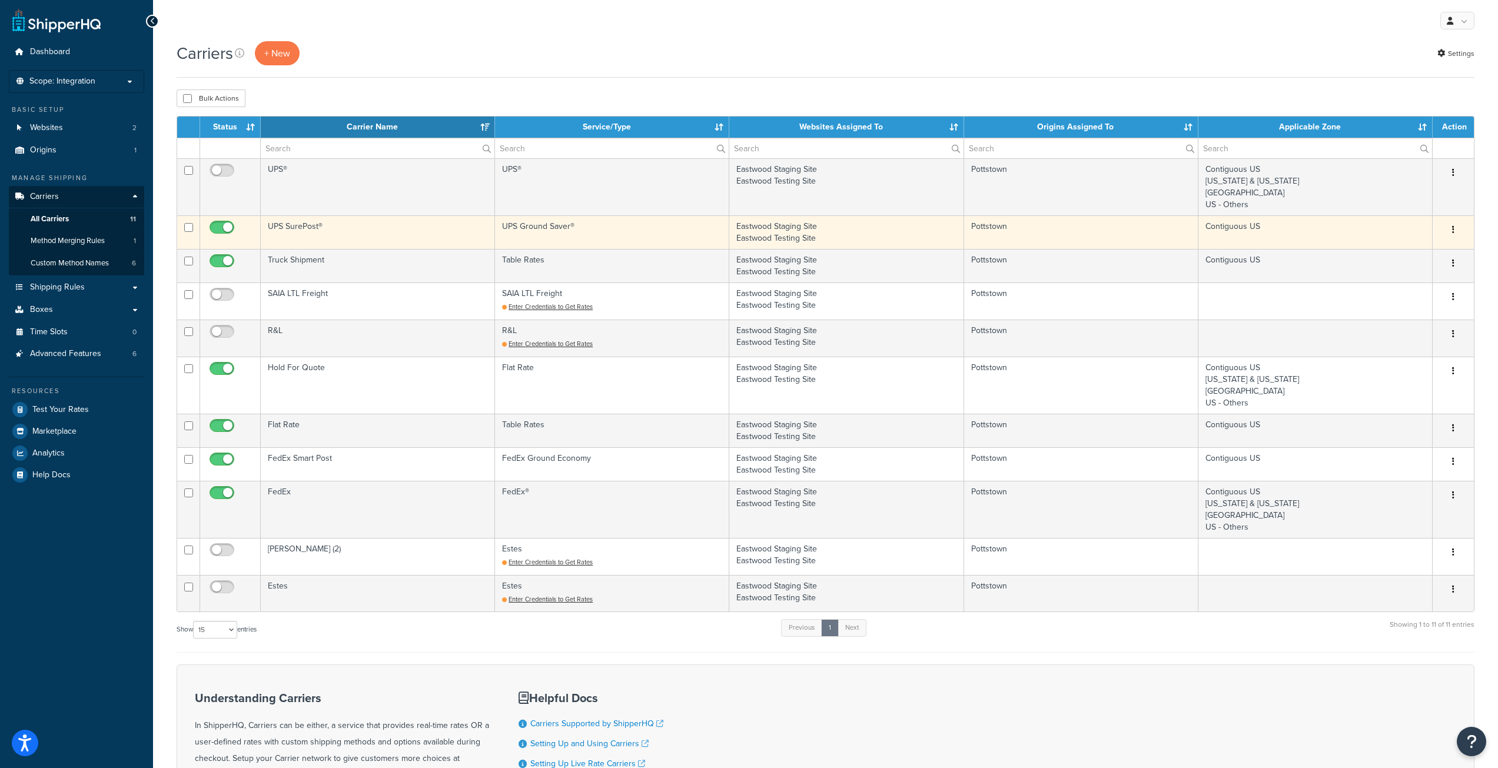
click at [215, 228] on input "checkbox" at bounding box center [223, 230] width 32 height 15
checkbox input "false"
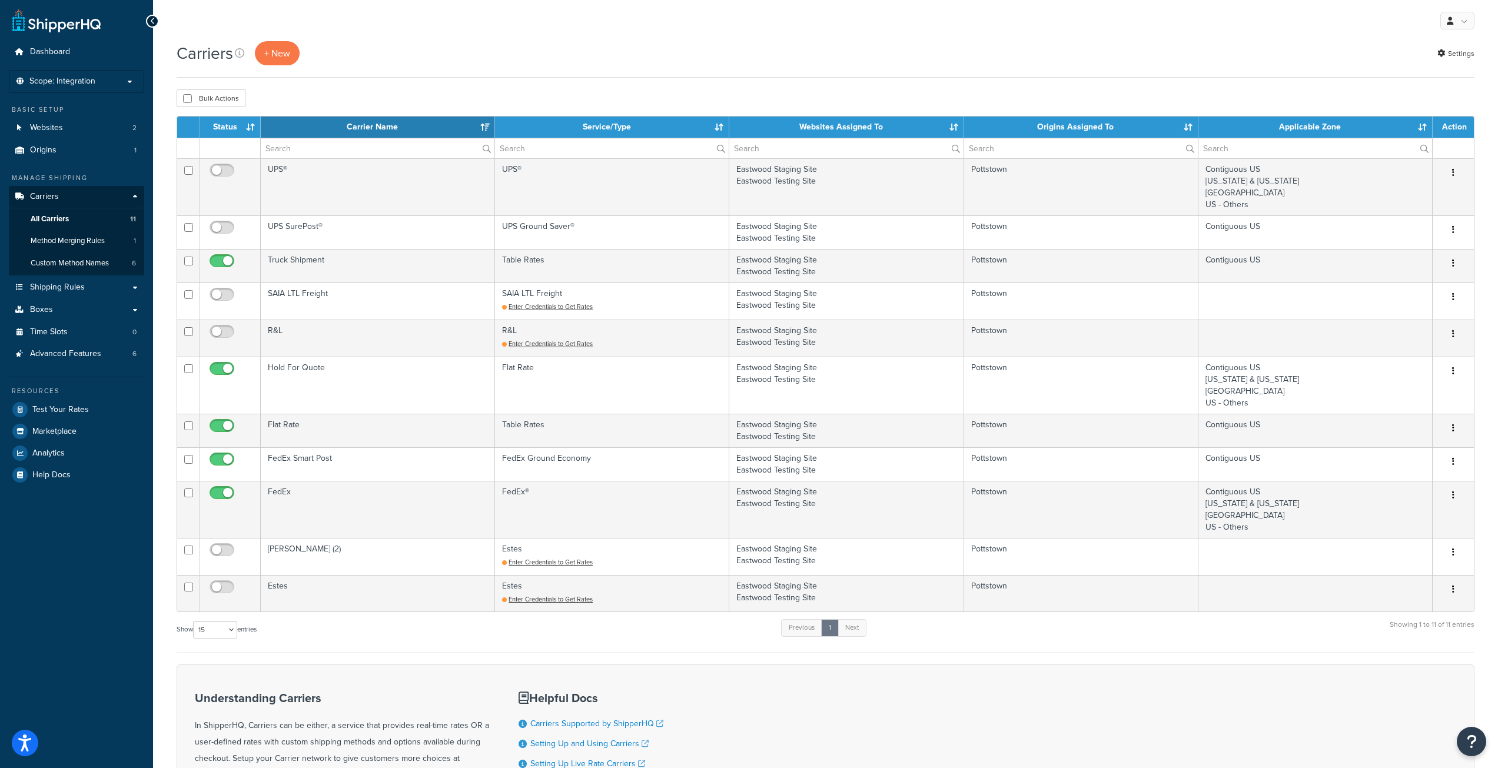
click at [470, 651] on div "Show 10 15 25 50 100 entries Previous 1 Next Showing 1 to 11 of 11 entries" at bounding box center [826, 635] width 1298 height 35
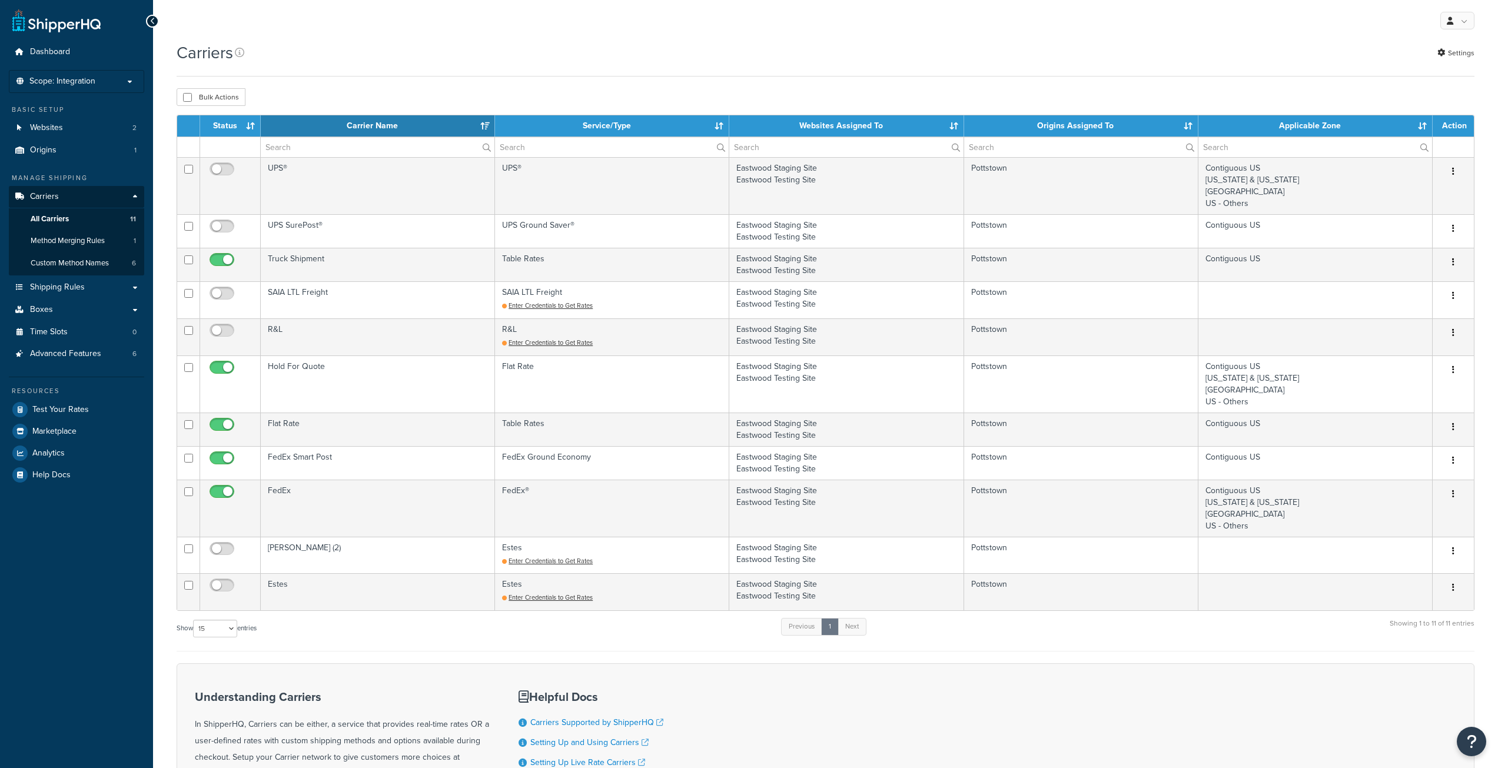
select select "15"
